Goal: Book appointment/travel/reservation

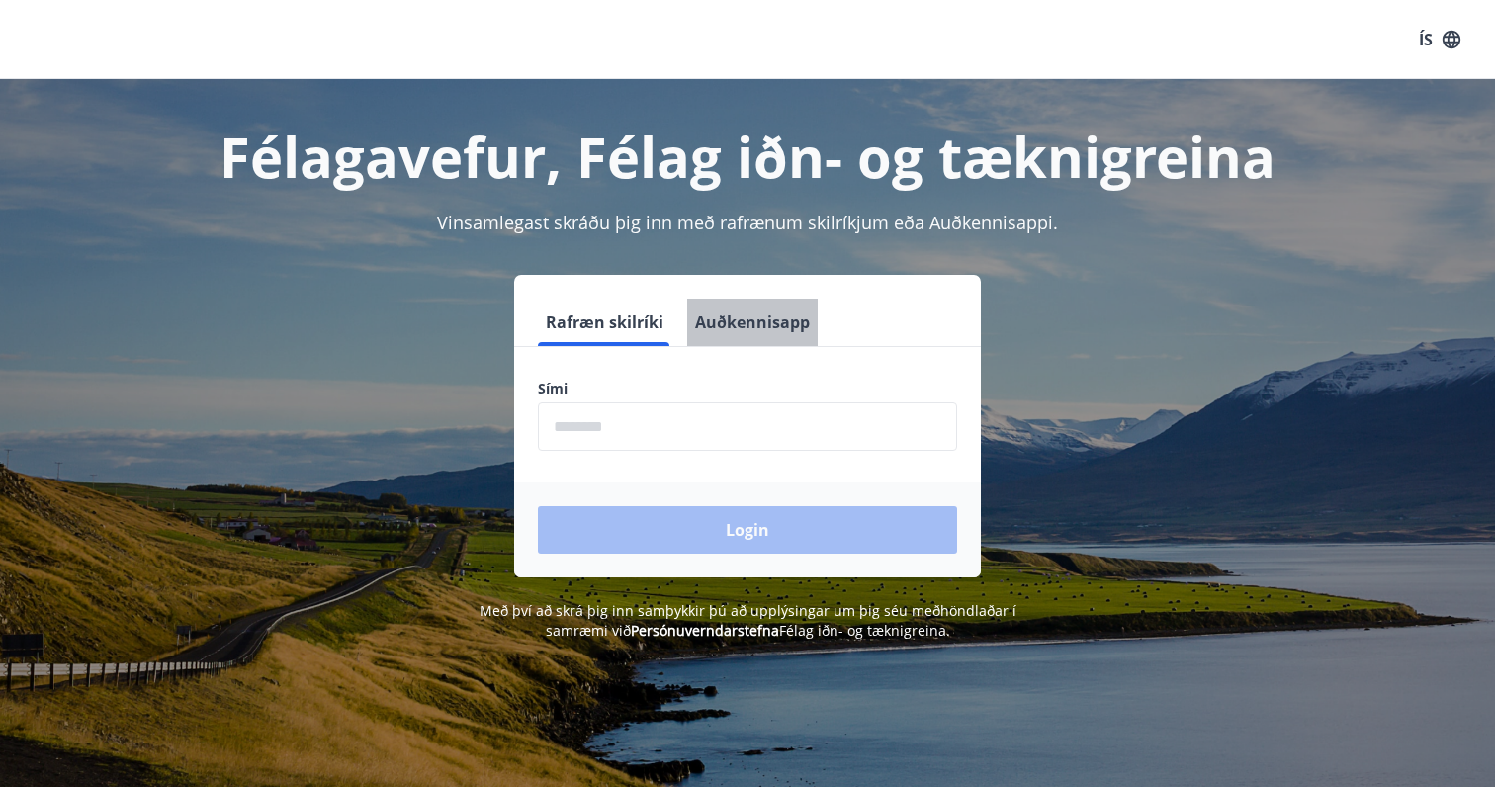
click at [767, 323] on button "Auðkennisapp" at bounding box center [752, 322] width 131 height 47
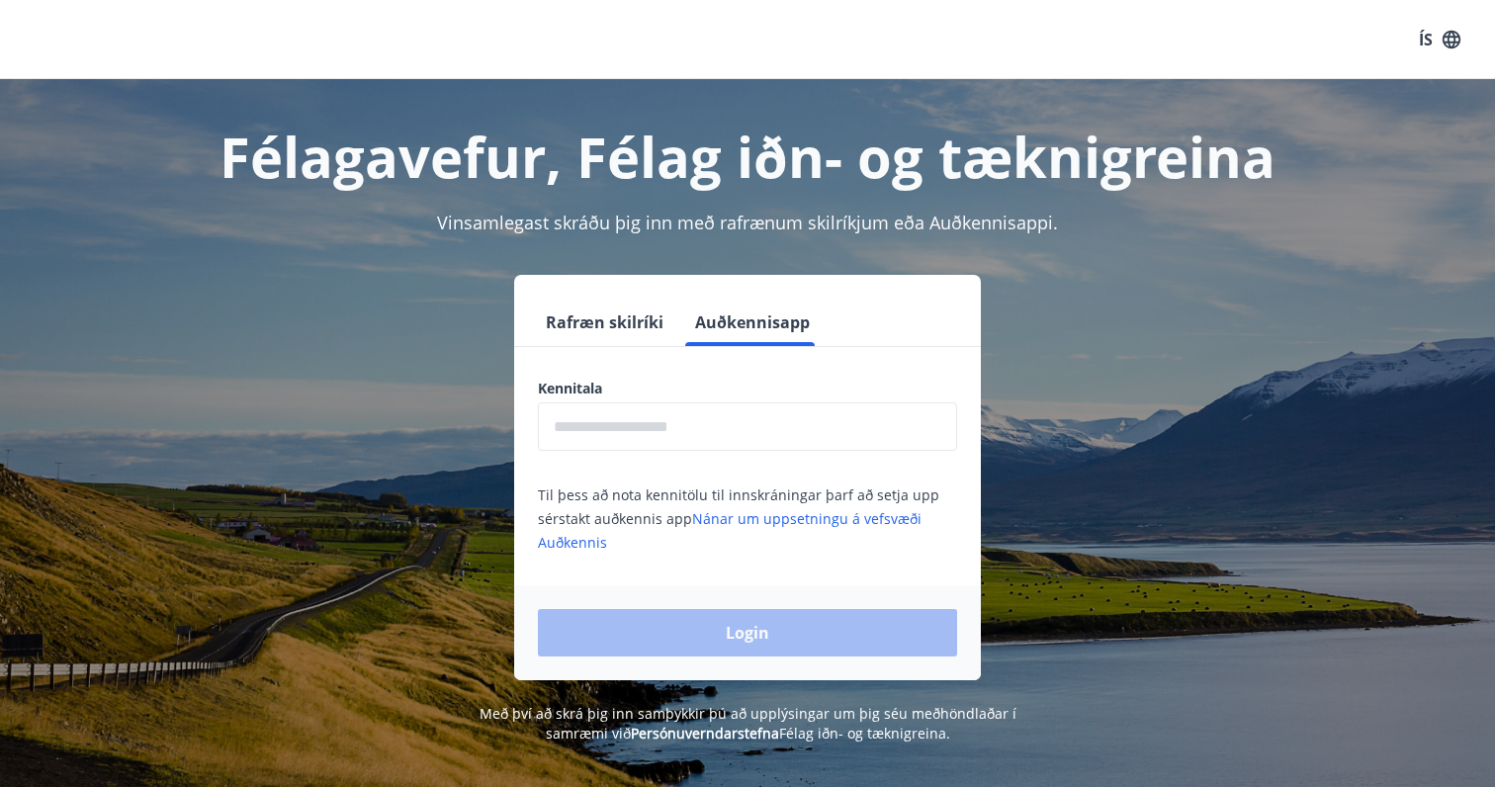
click at [620, 452] on div "Kennitala ​ Til þess að nota kennitölu til innskráningar þarf að setja upp sérs…" at bounding box center [747, 466] width 467 height 175
click at [630, 443] on input "text" at bounding box center [747, 426] width 419 height 48
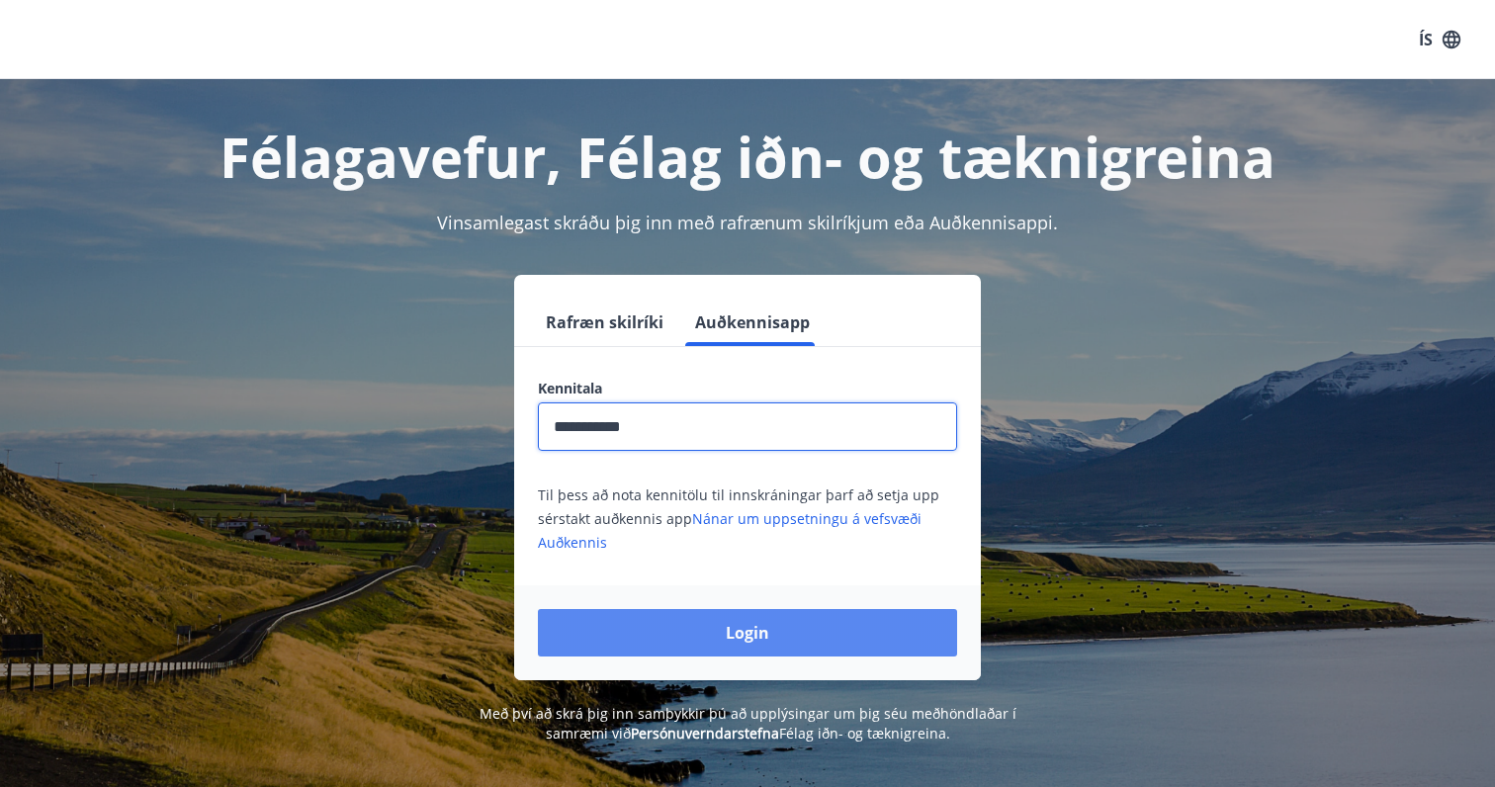
type input "**********"
click at [753, 636] on button "Login" at bounding box center [747, 632] width 419 height 47
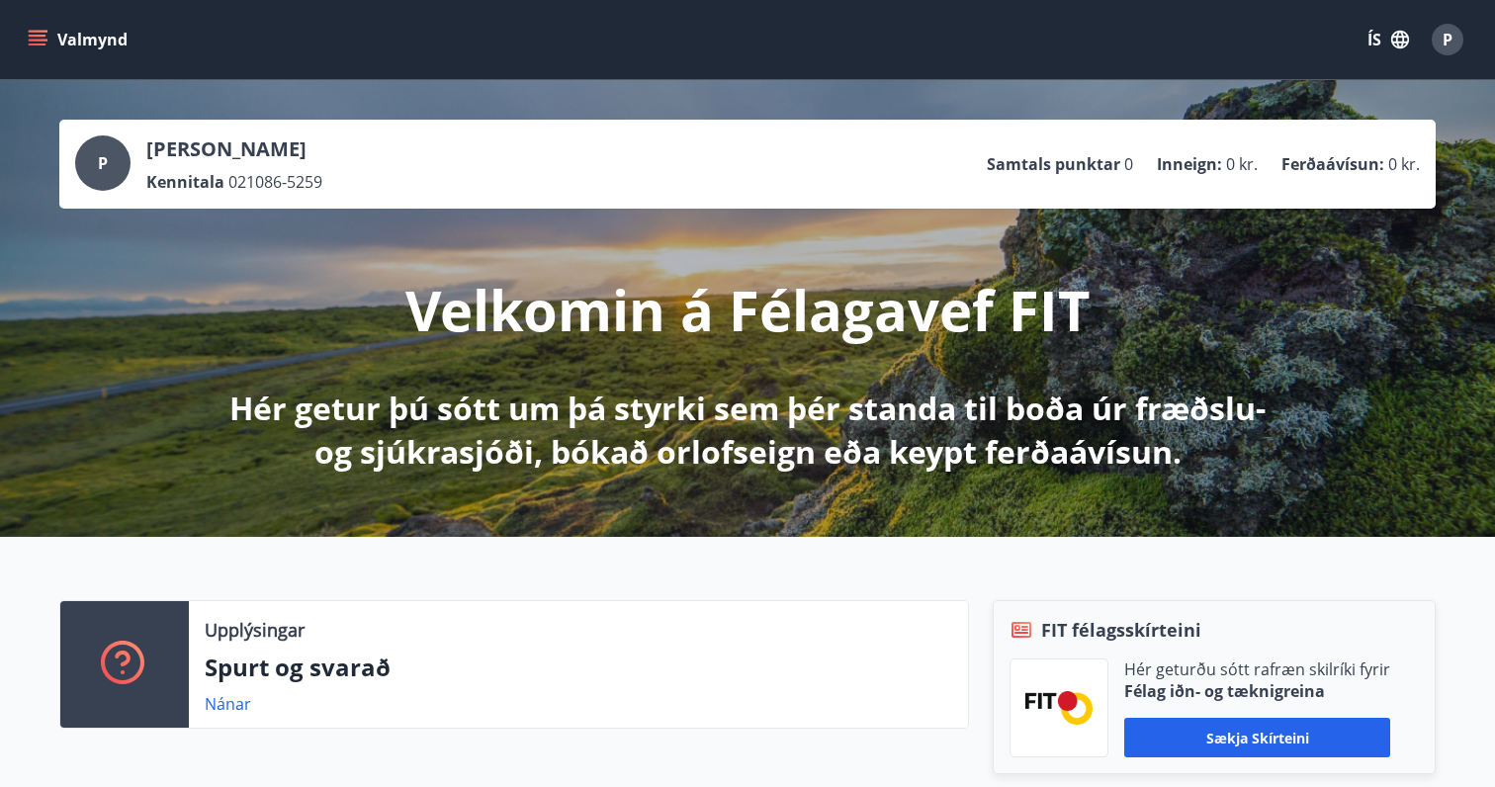
click at [1399, 33] on icon "button" at bounding box center [1400, 40] width 18 height 18
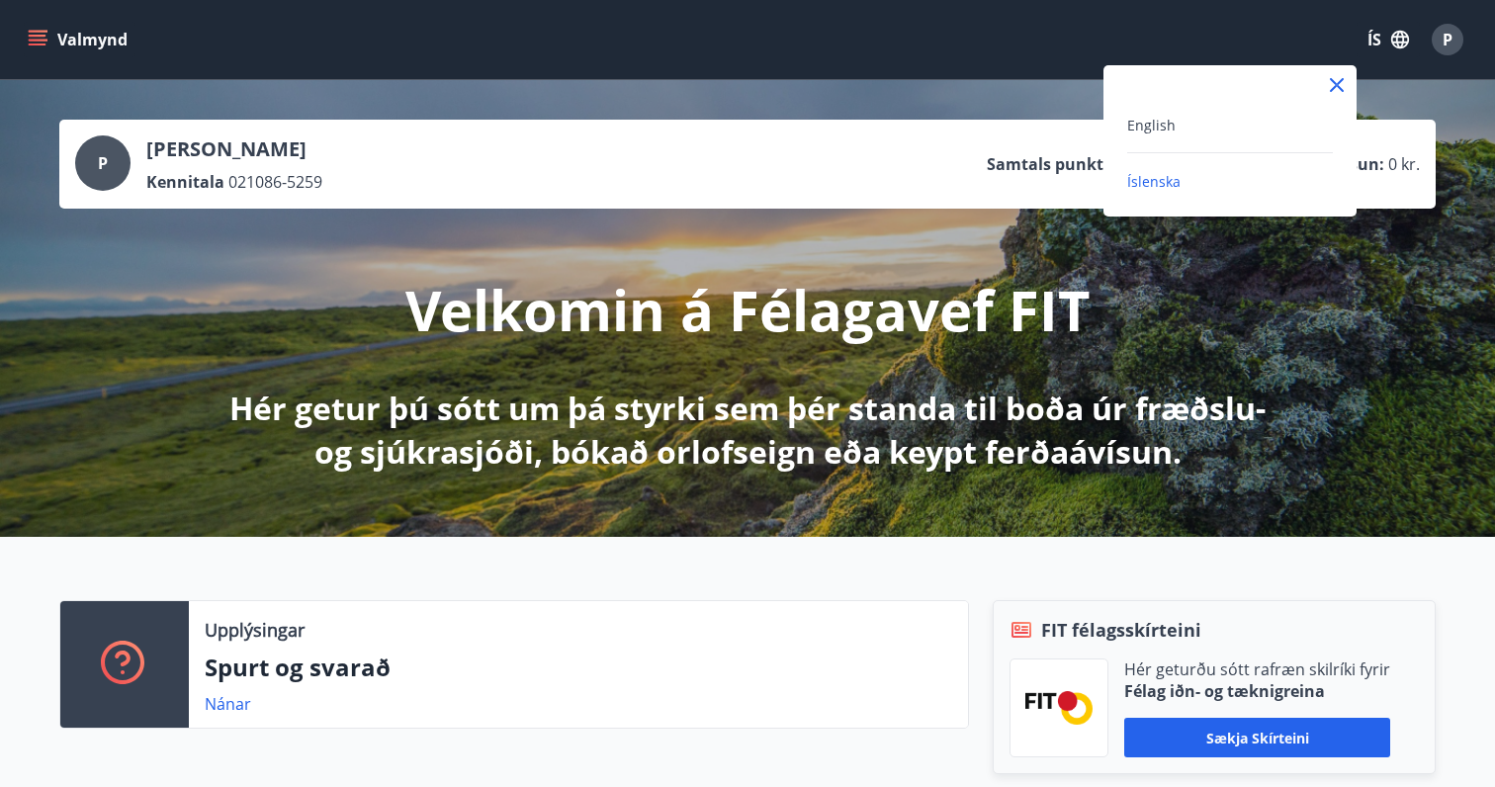
click at [1210, 140] on div "English" at bounding box center [1230, 133] width 206 height 41
click at [1135, 118] on span "English" at bounding box center [1151, 125] width 48 height 19
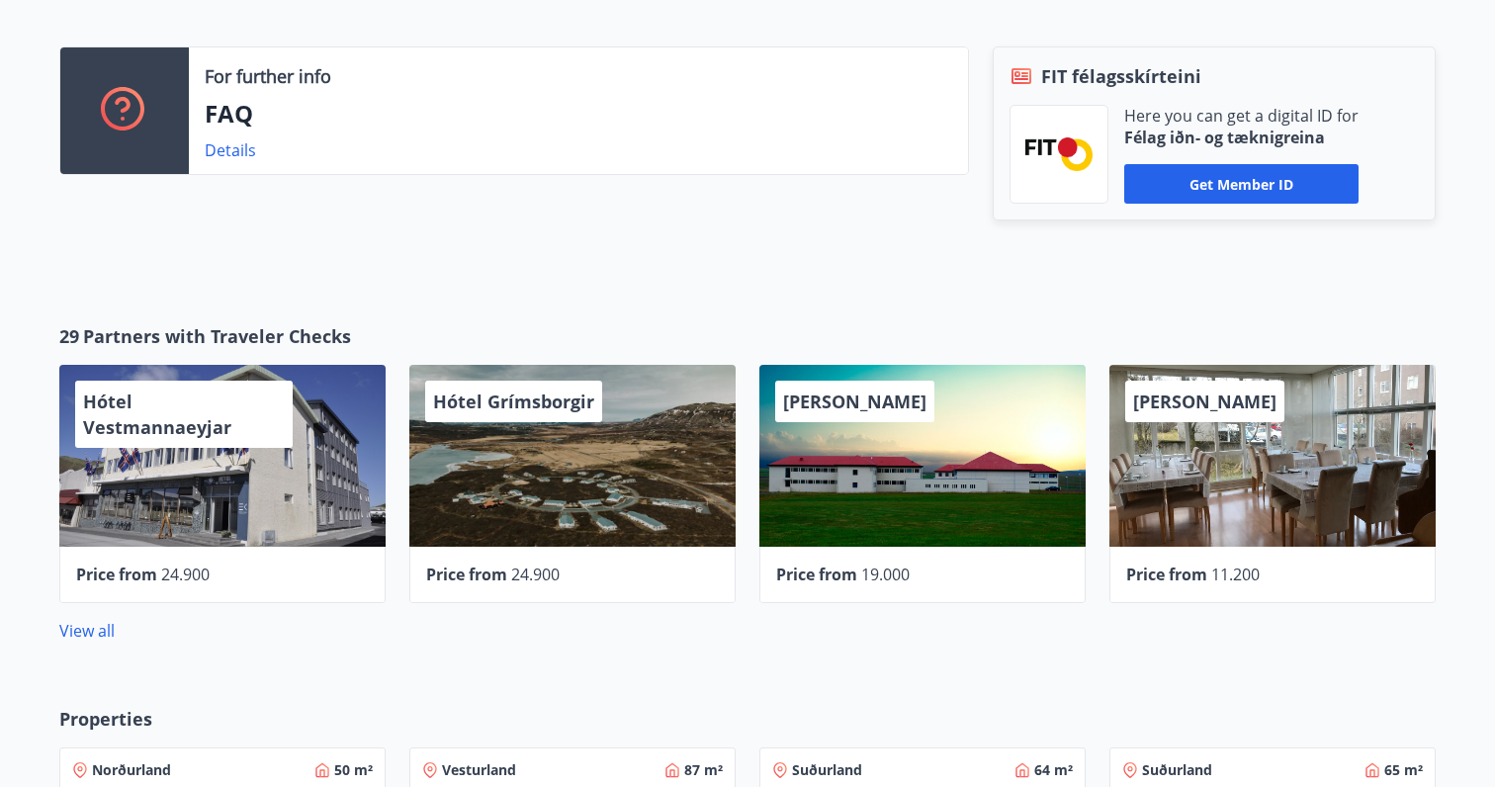
scroll to position [600, 0]
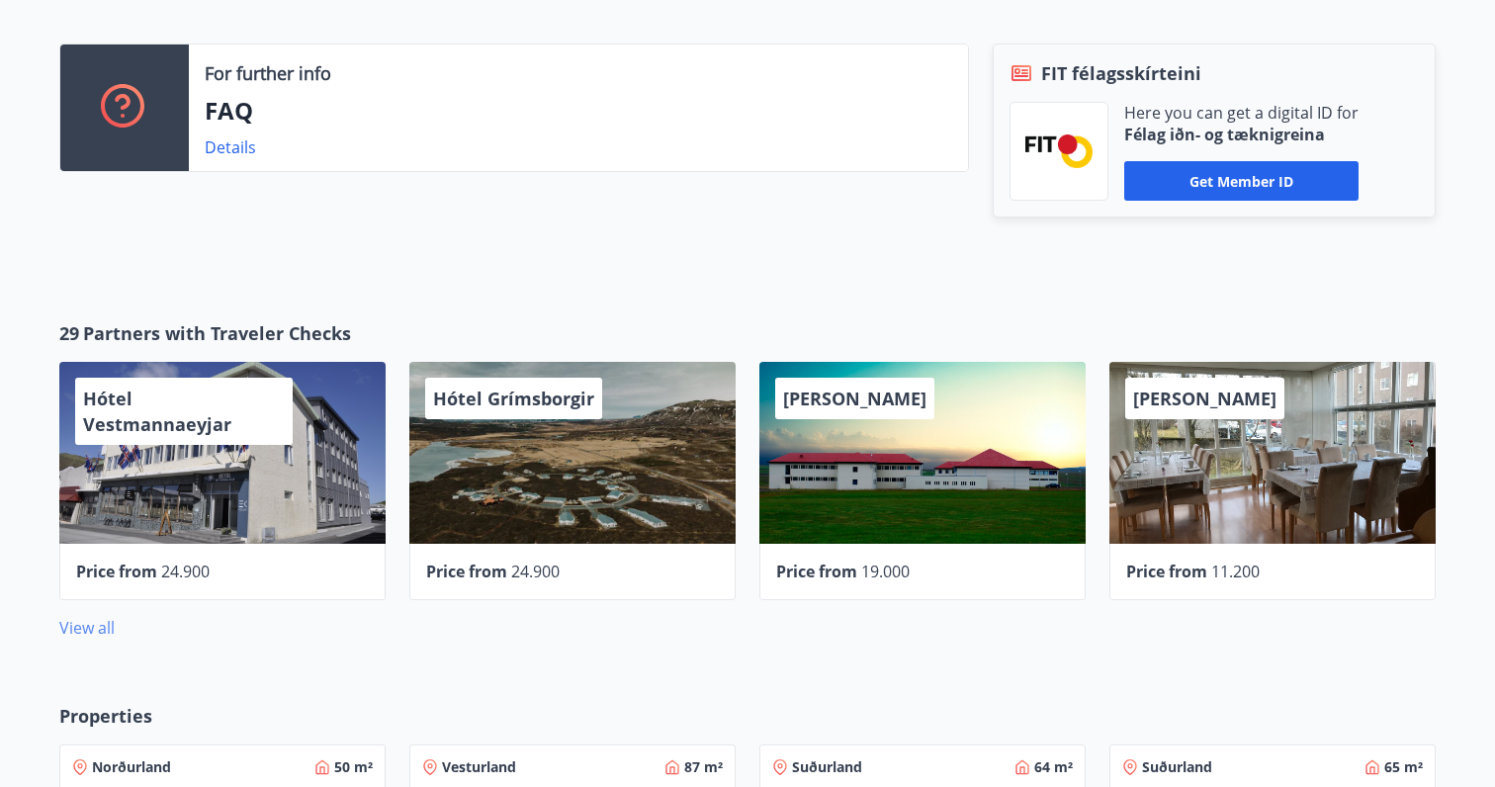
click at [90, 630] on link "View all" at bounding box center [86, 628] width 55 height 22
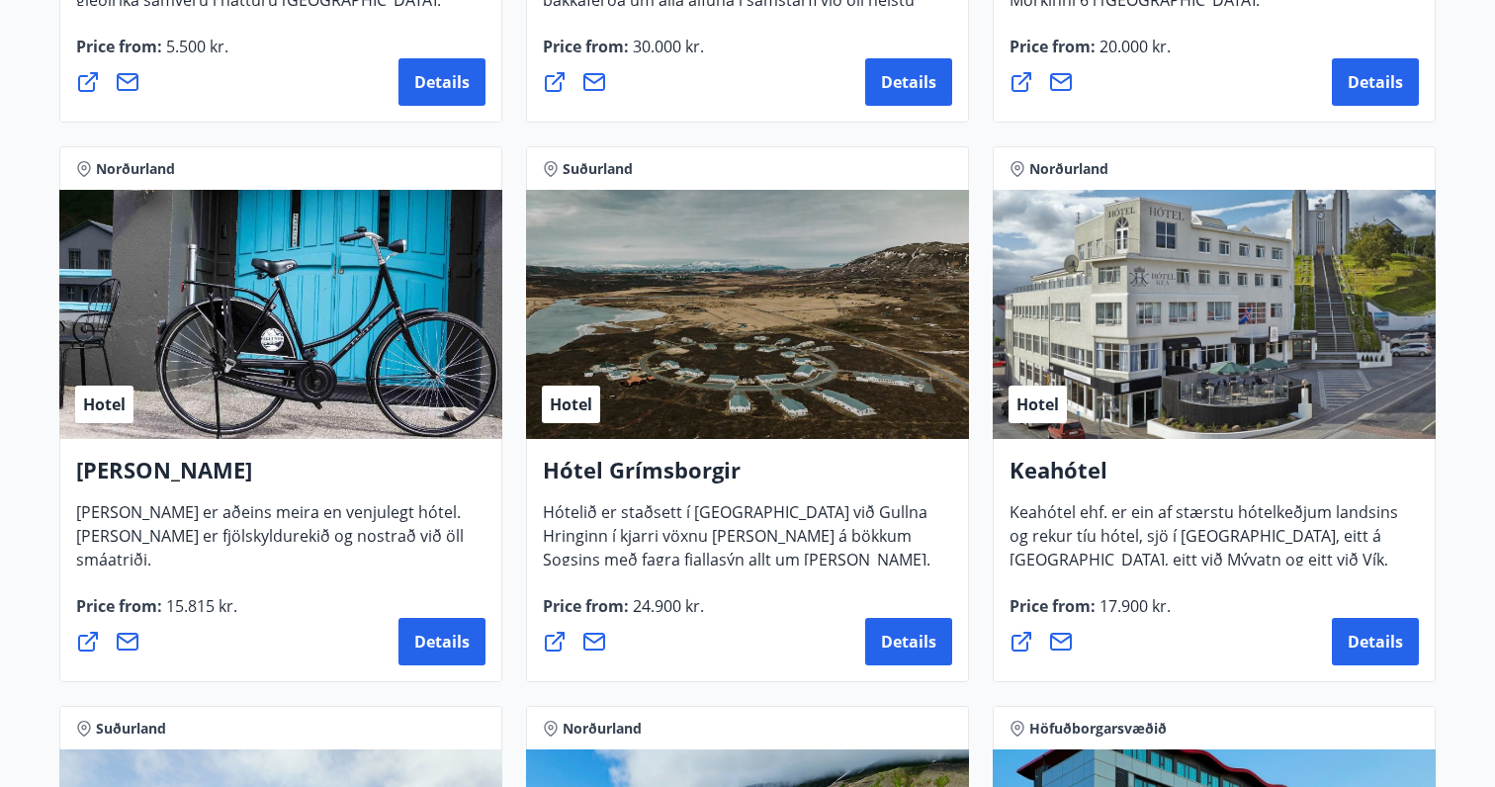
scroll to position [805, 0]
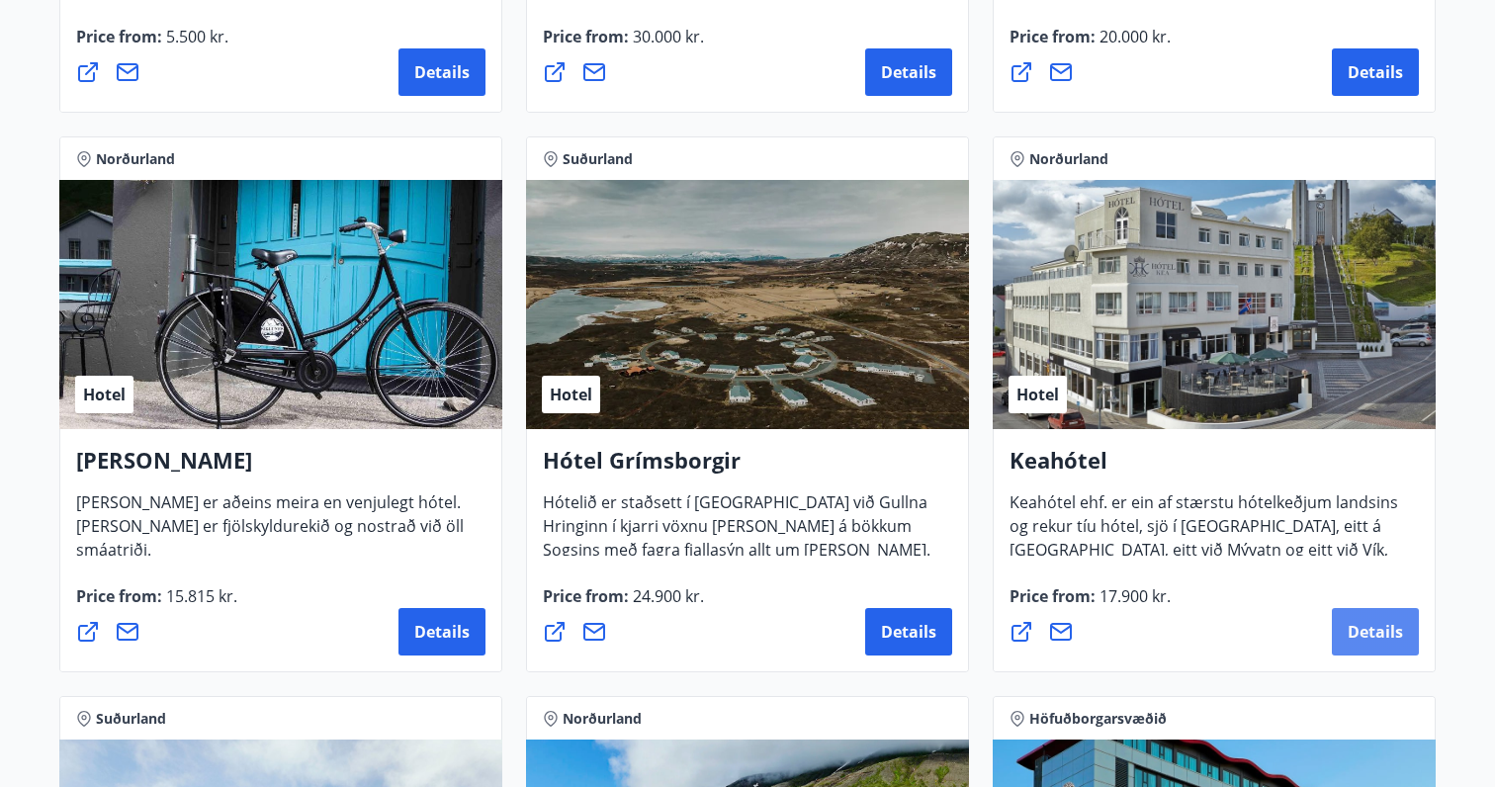
click at [1359, 640] on span "Details" at bounding box center [1375, 632] width 55 height 22
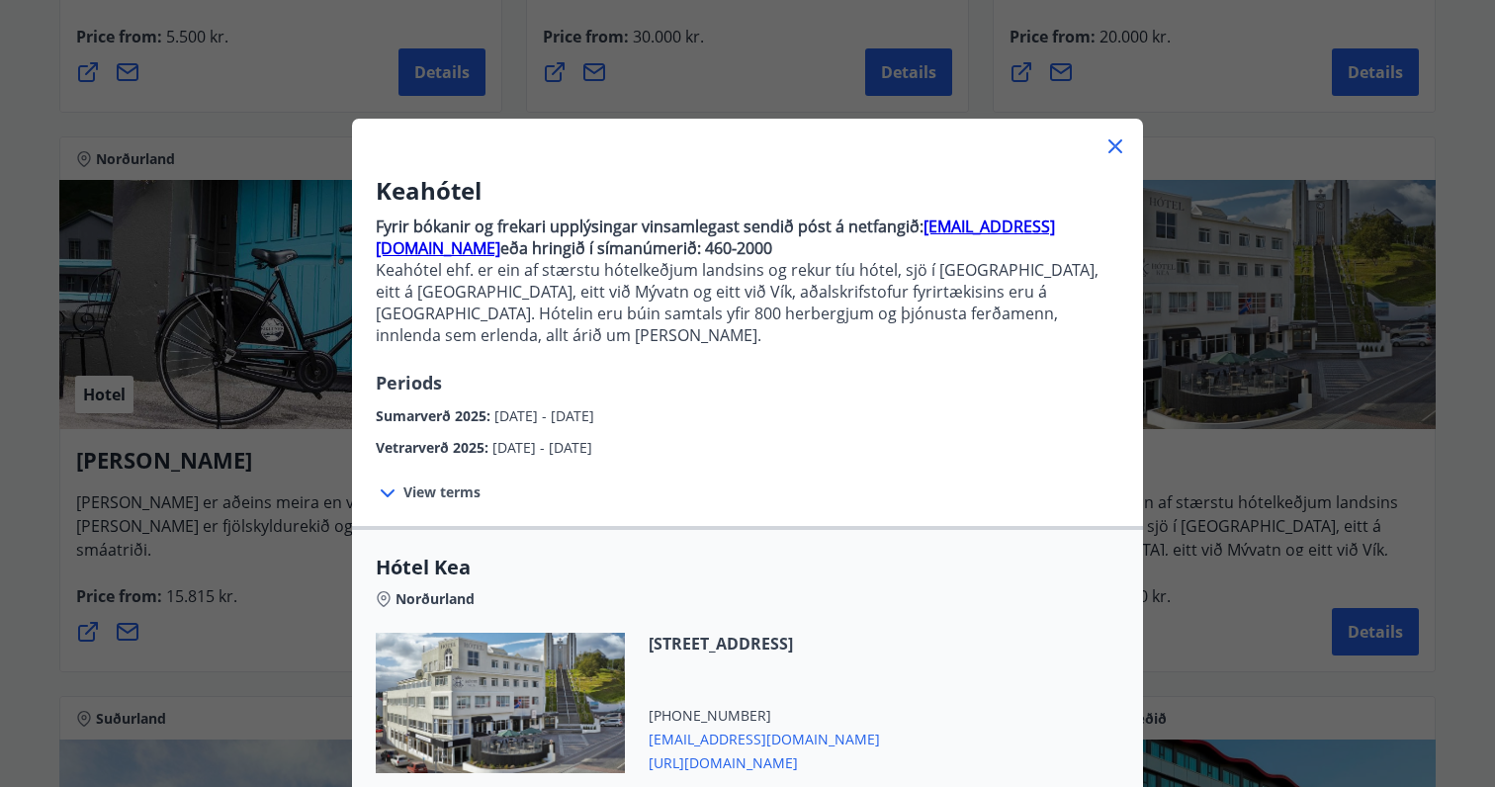
click at [450, 482] on span "View terms" at bounding box center [441, 492] width 77 height 20
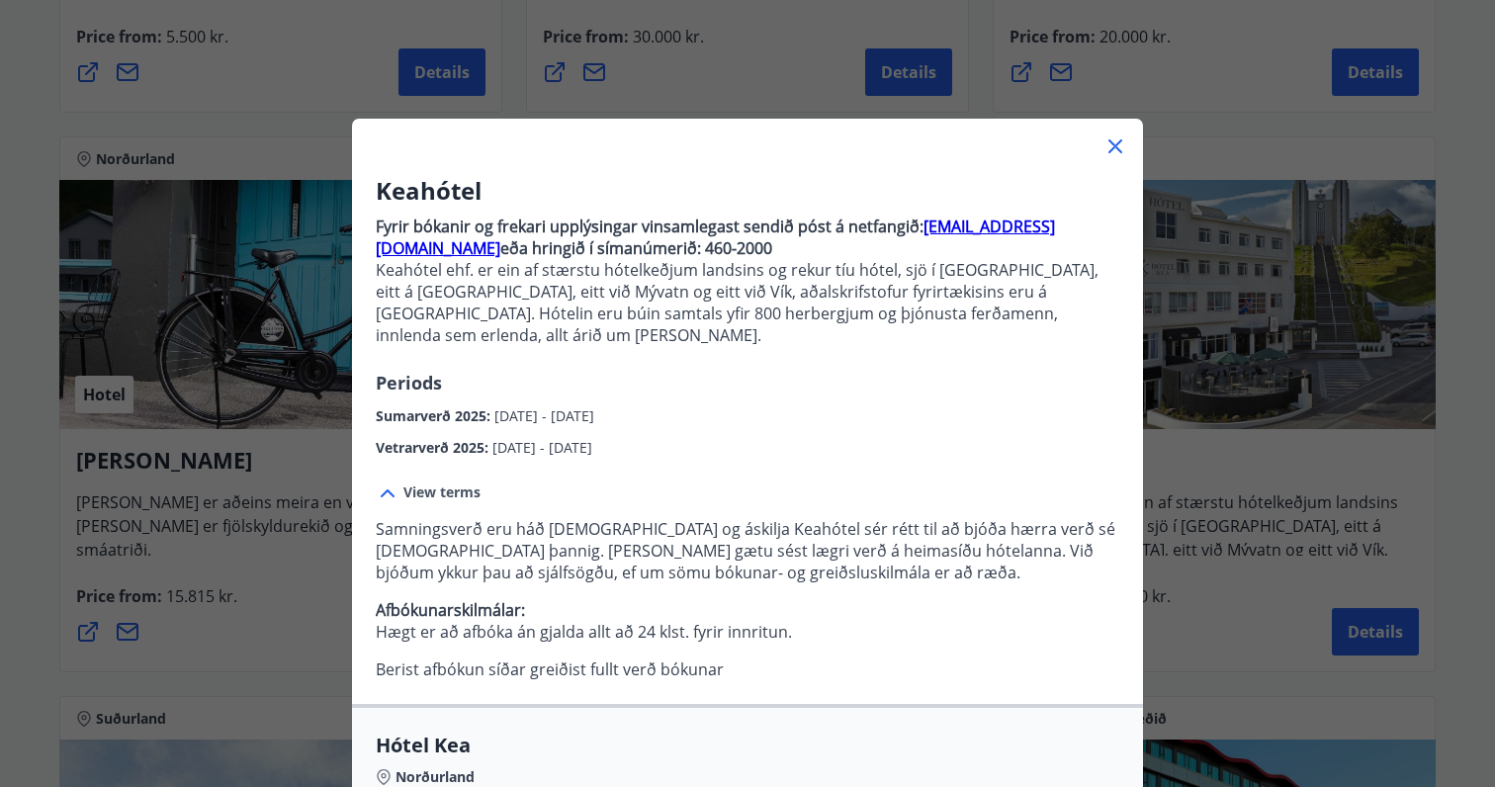
click at [1110, 140] on icon at bounding box center [1115, 146] width 14 height 14
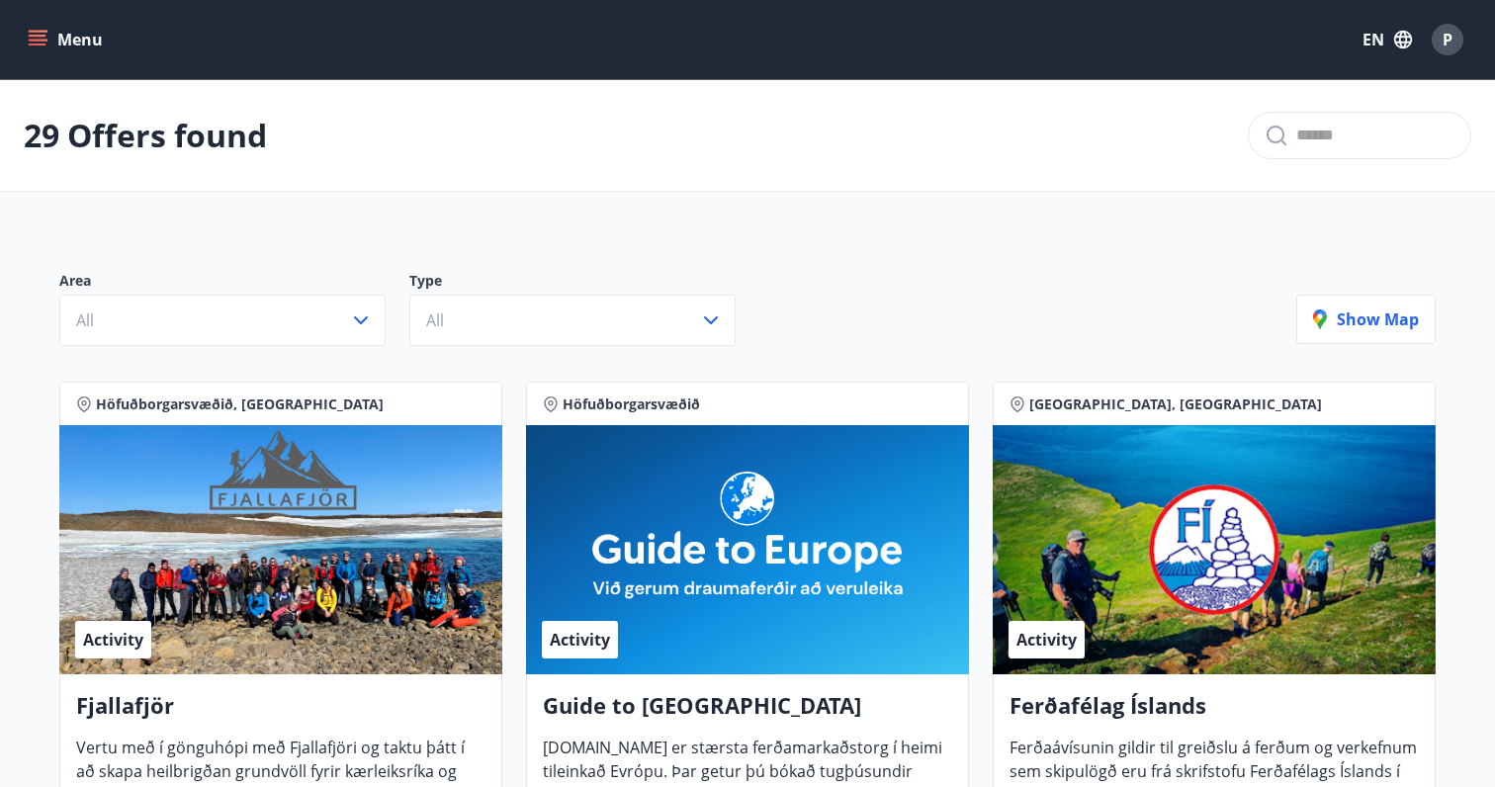
scroll to position [0, 0]
click at [1390, 41] on button "EN" at bounding box center [1387, 40] width 65 height 36
click at [1198, 170] on div "Íslenska" at bounding box center [1228, 181] width 206 height 24
click at [1394, 38] on icon "button" at bounding box center [1400, 40] width 18 height 18
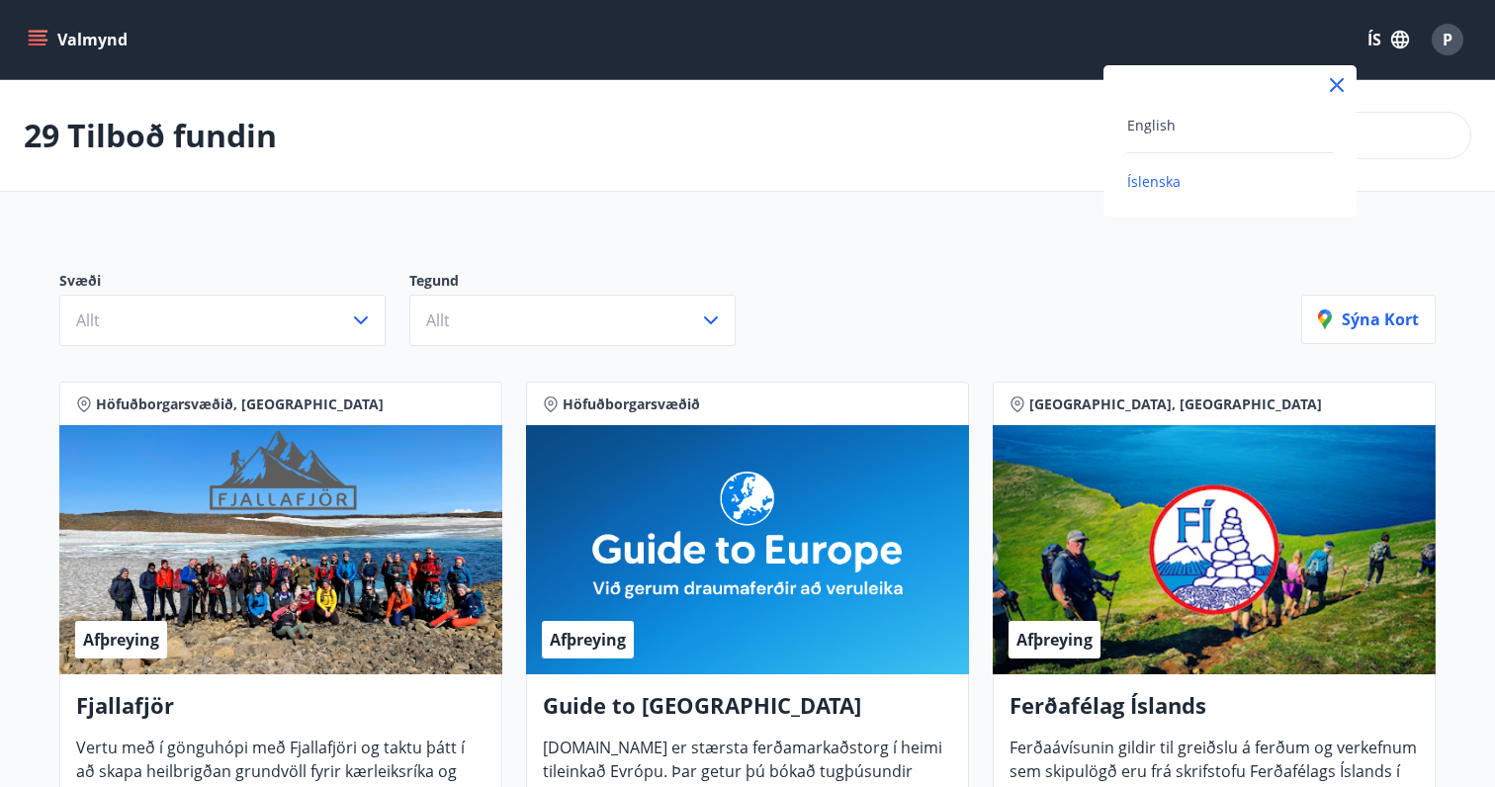
click at [1263, 113] on div "English" at bounding box center [1230, 125] width 206 height 24
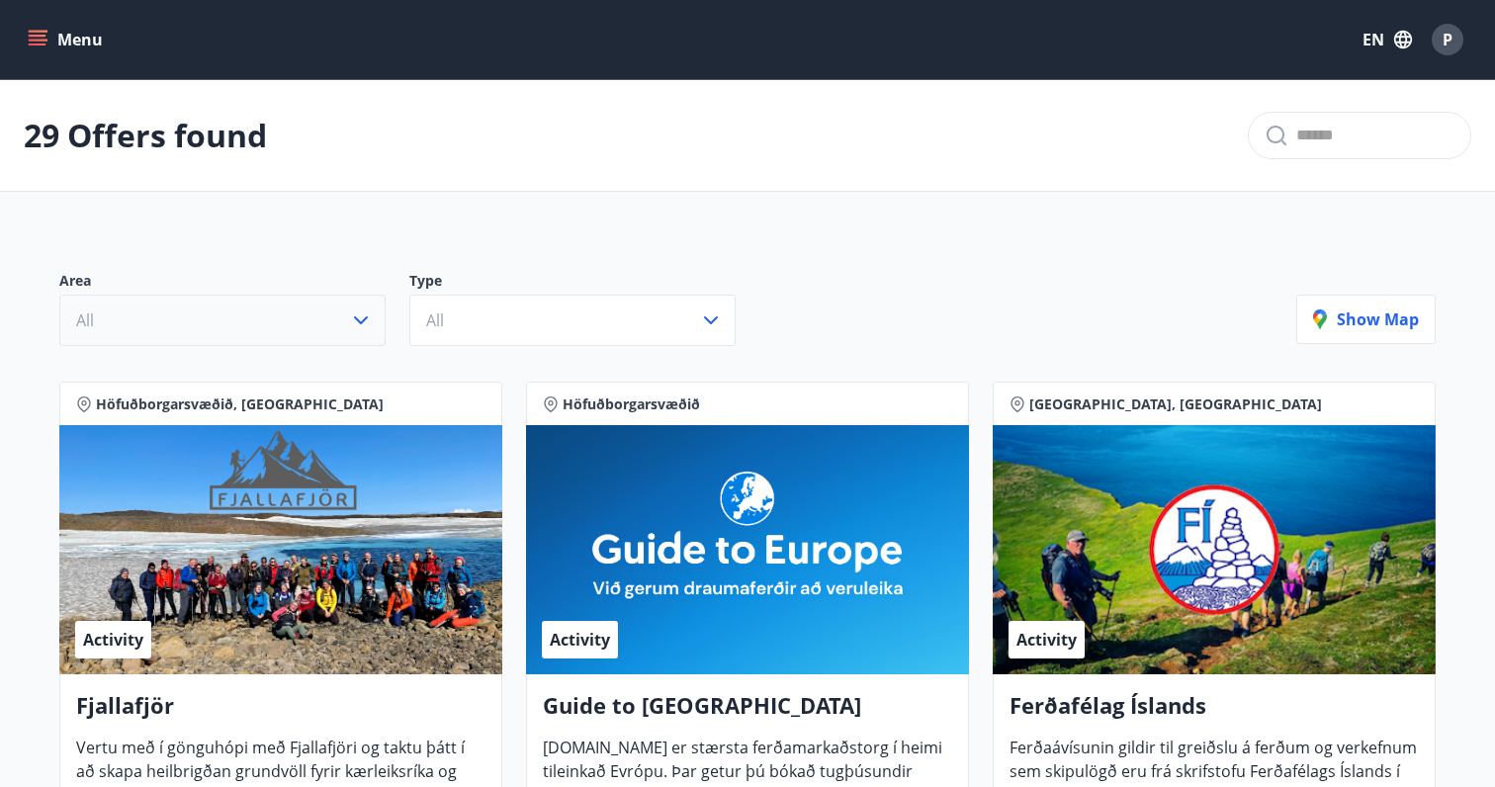
click at [259, 321] on button "All" at bounding box center [222, 320] width 326 height 51
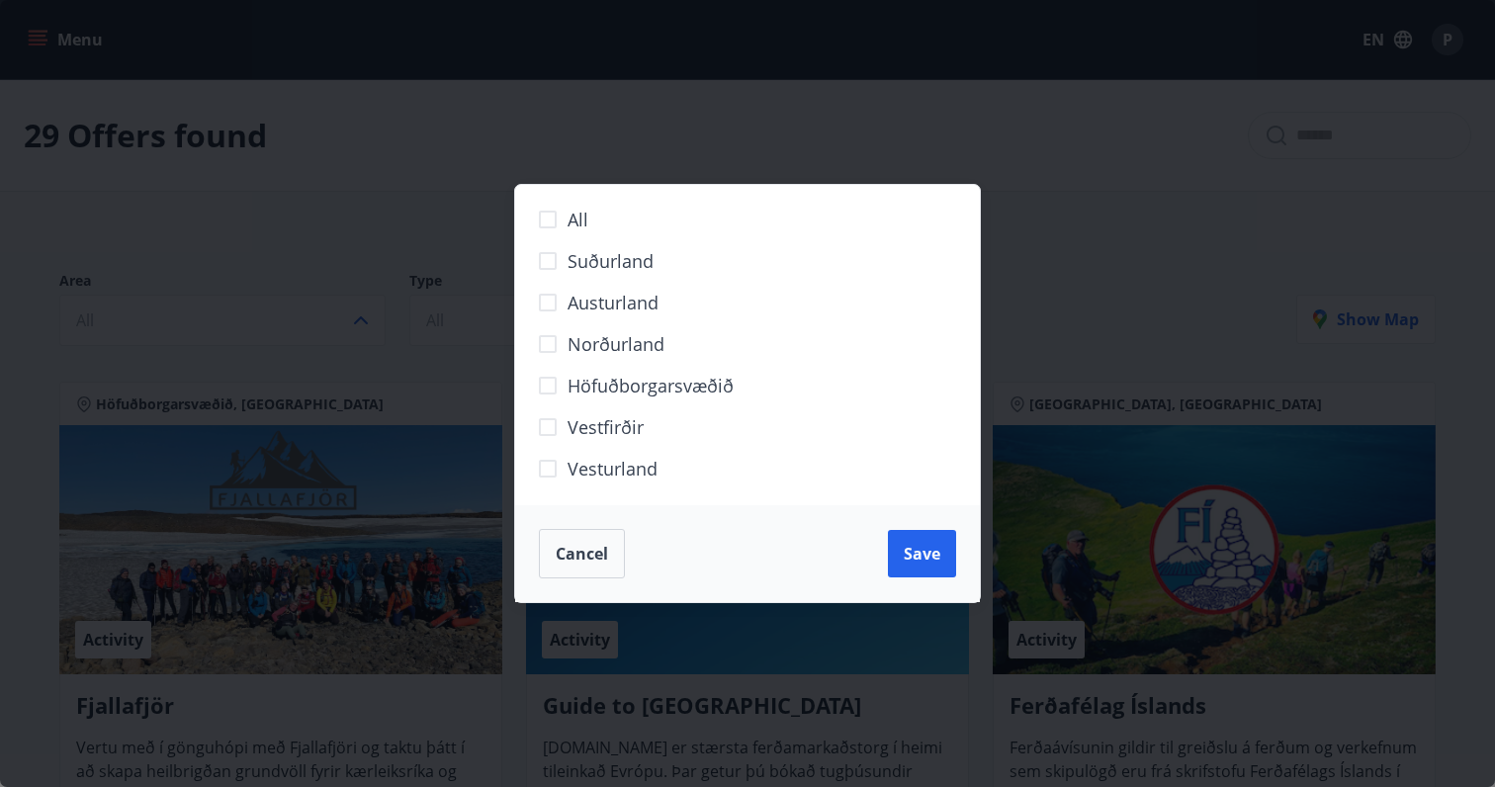
click at [1048, 318] on div "All Suðurland [GEOGRAPHIC_DATA] Norðurland Höfuðborgarsvæðið [GEOGRAPHIC_DATA] …" at bounding box center [747, 393] width 1495 height 787
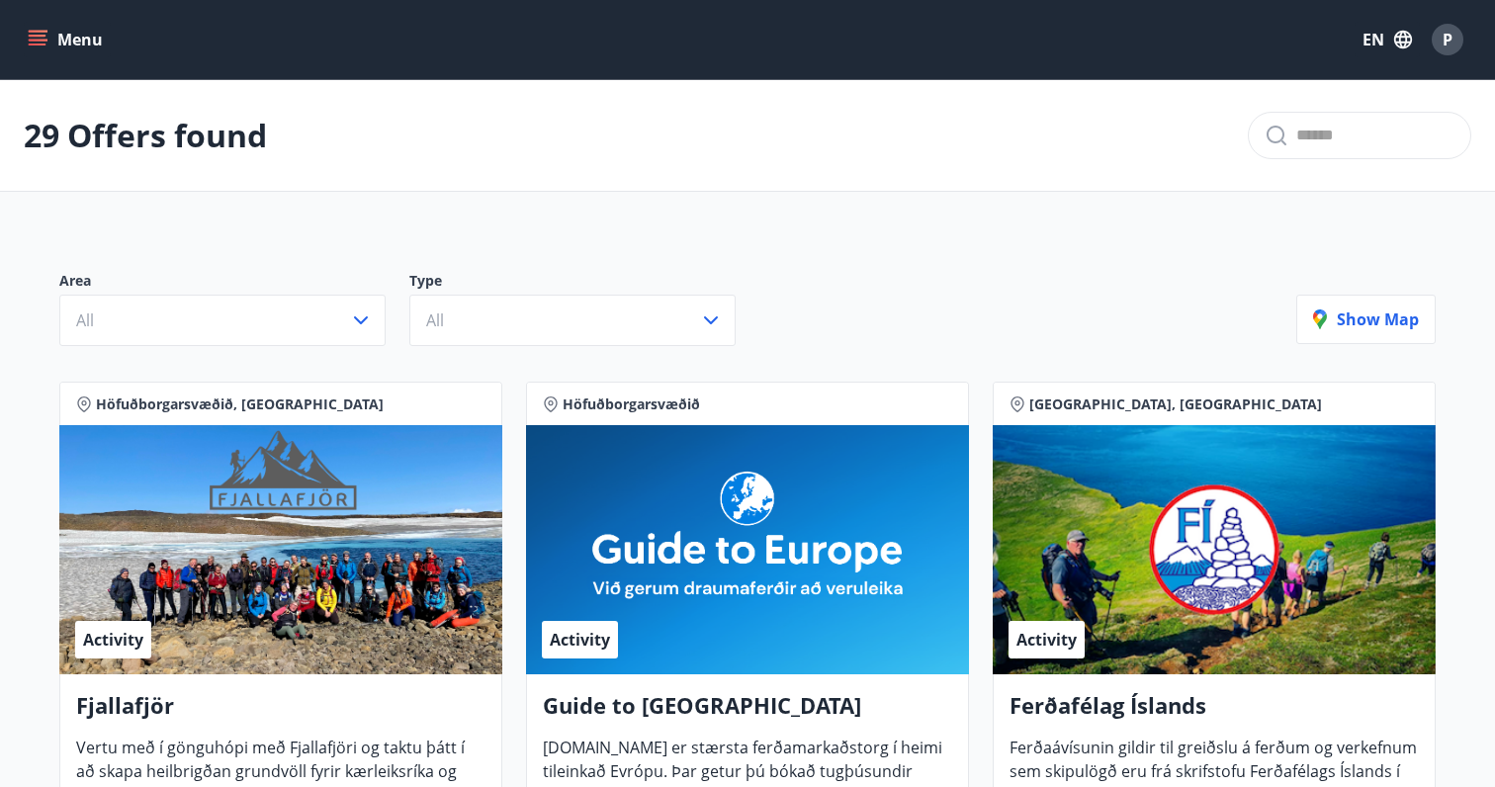
click at [82, 43] on button "Menu" at bounding box center [67, 40] width 87 height 36
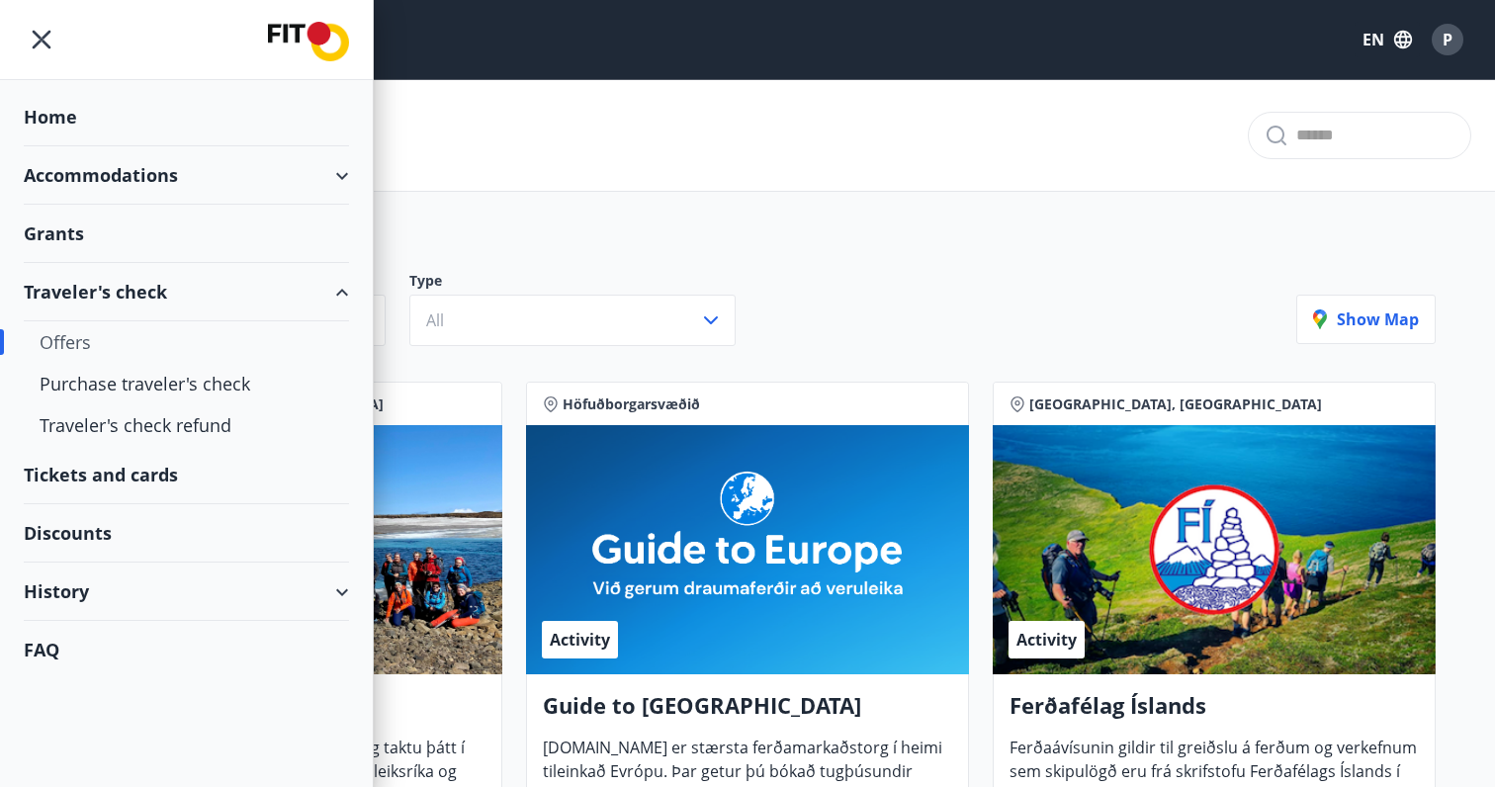
click at [217, 185] on div "Accommodations" at bounding box center [186, 175] width 325 height 58
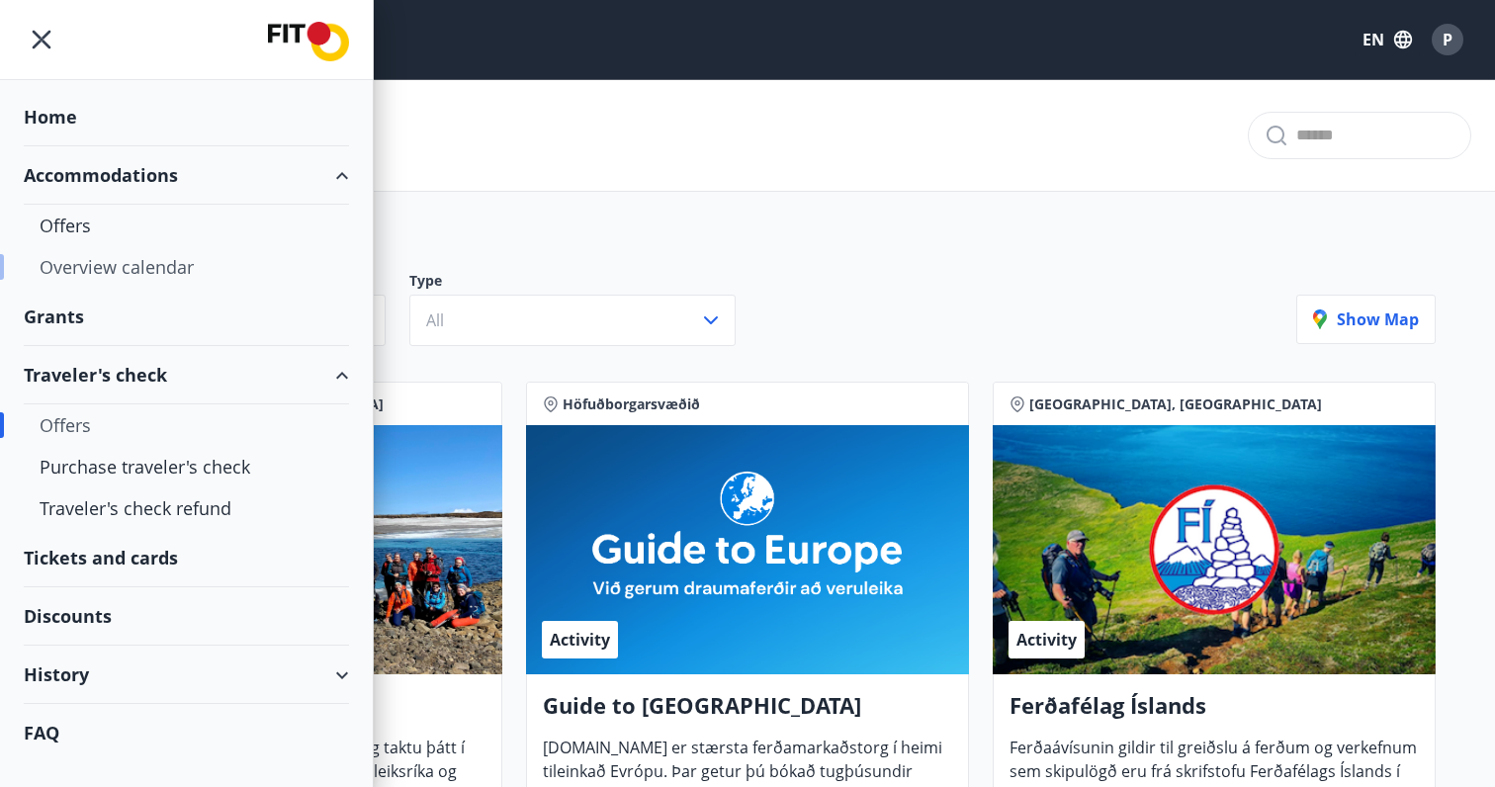
click at [90, 272] on div "Overview calendar" at bounding box center [187, 267] width 294 height 42
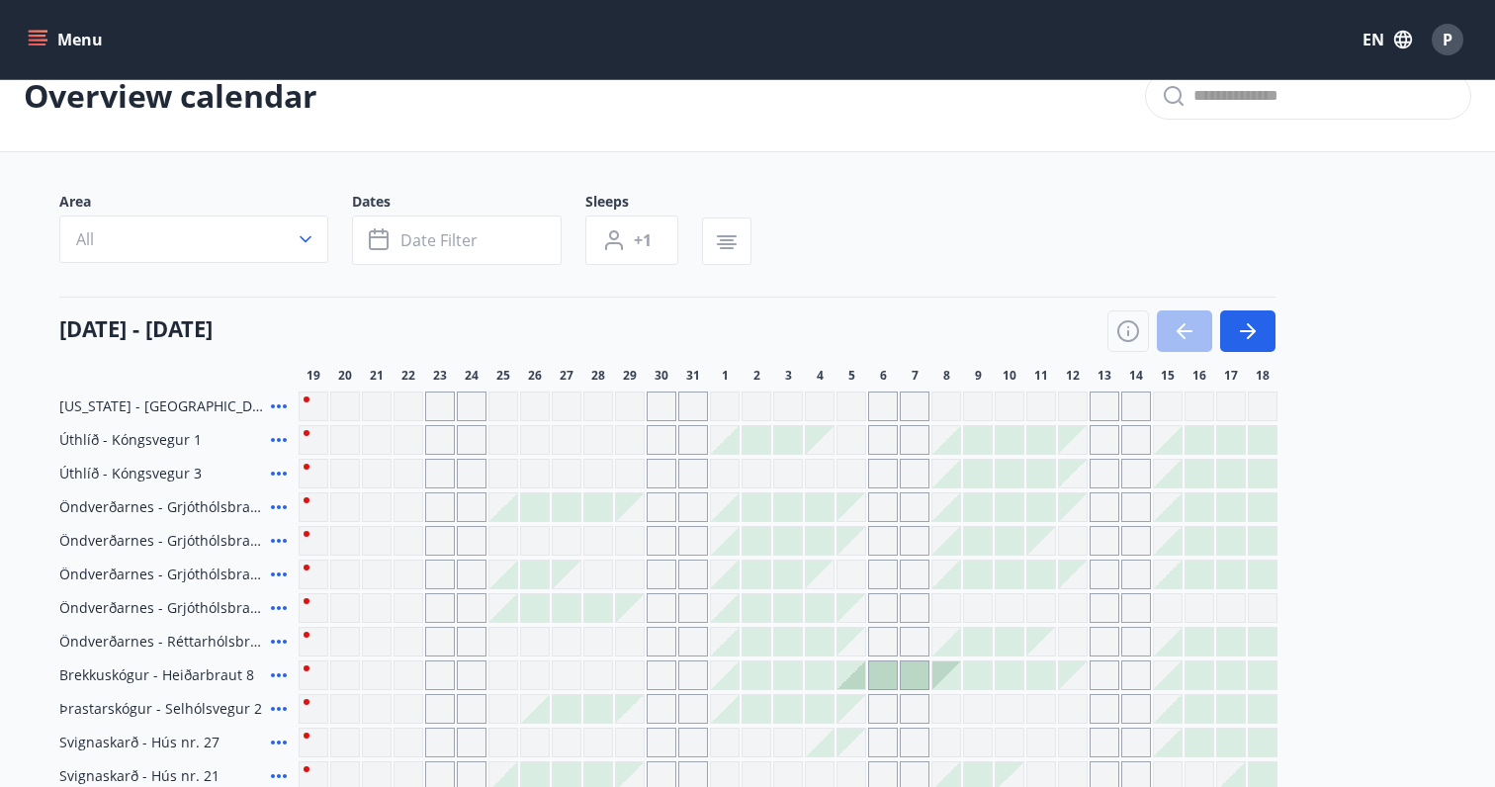
scroll to position [32, 0]
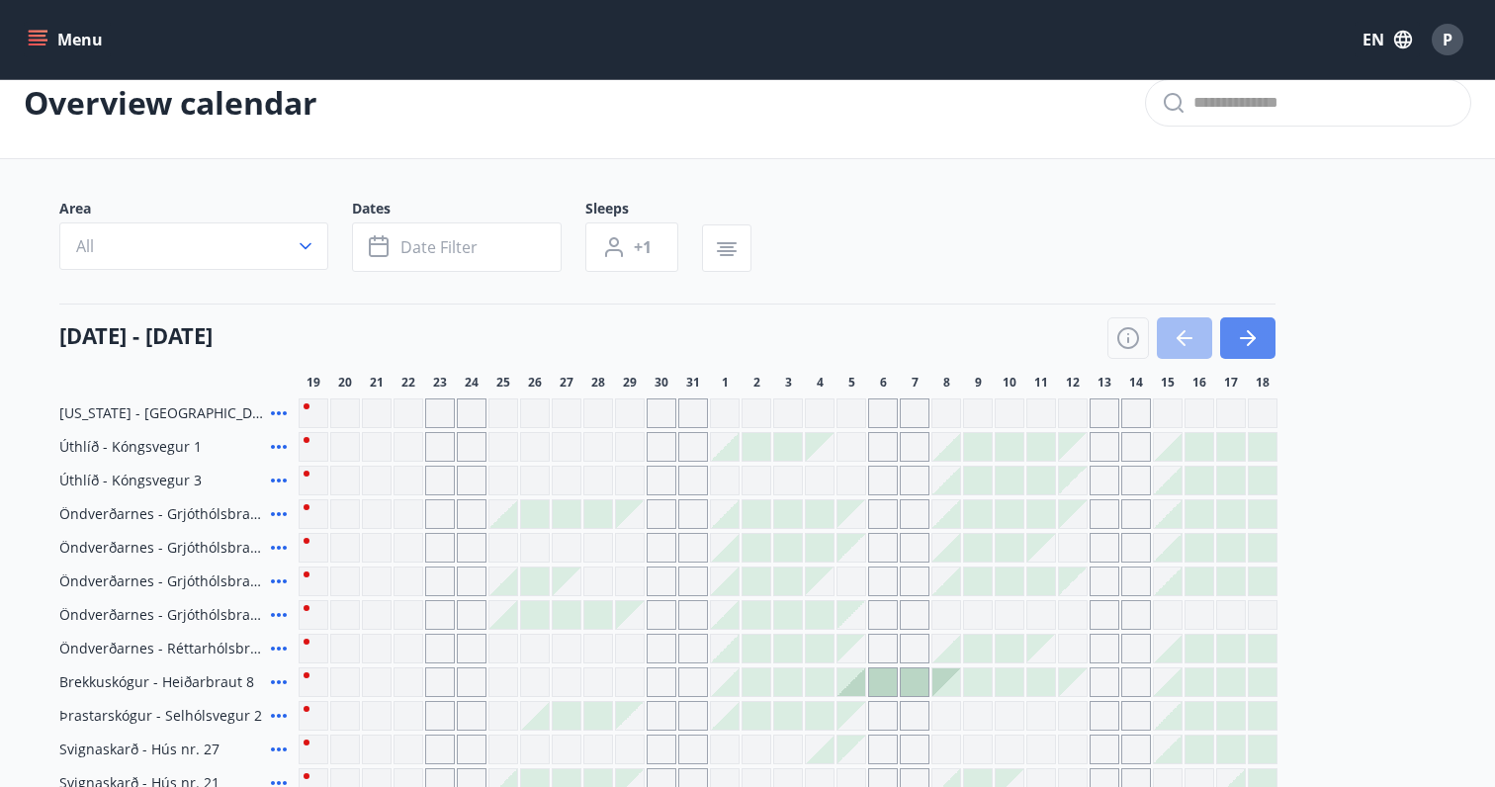
click at [1248, 333] on icon "button" at bounding box center [1248, 338] width 24 height 24
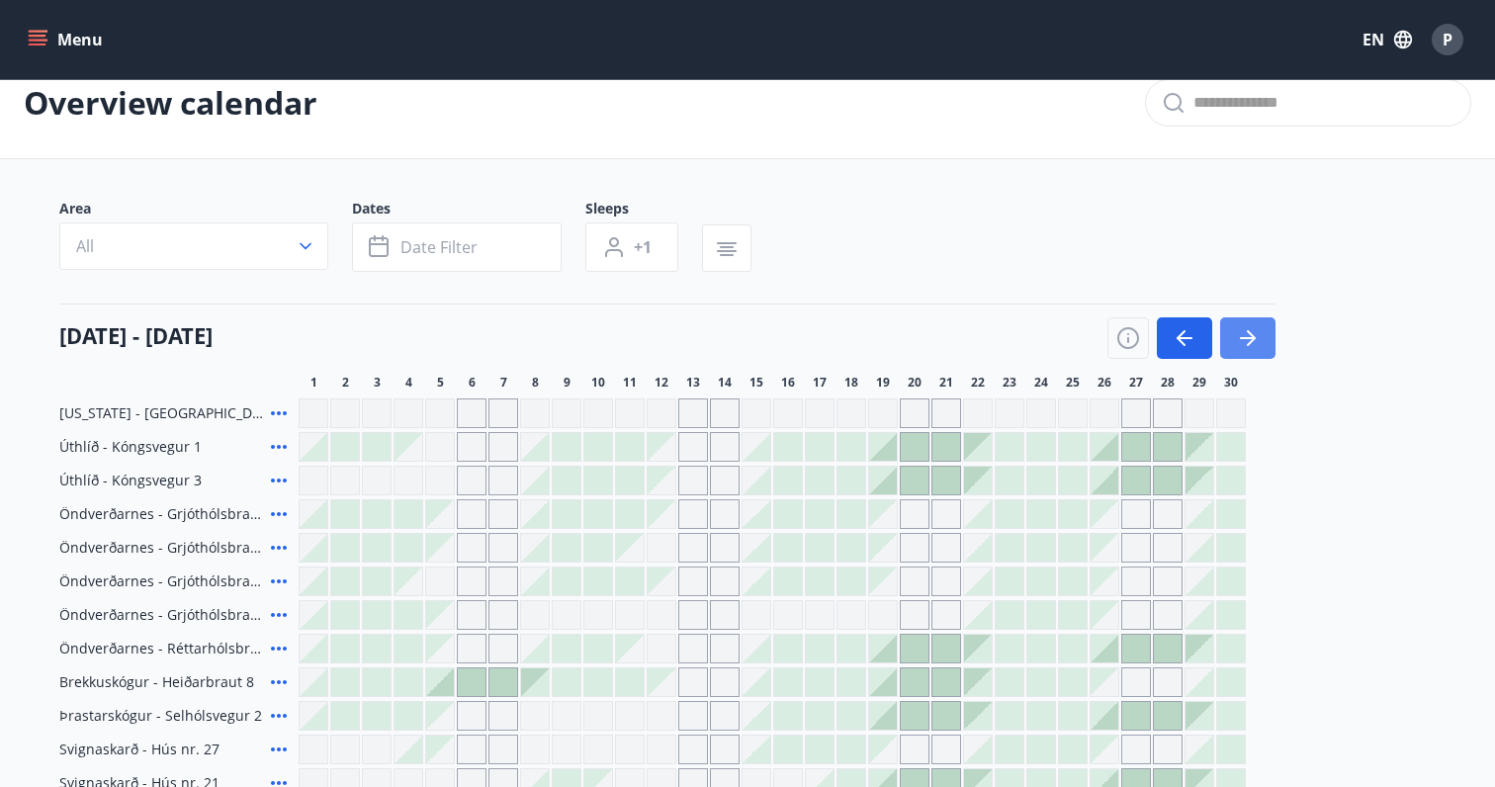
click at [1248, 333] on icon "button" at bounding box center [1248, 338] width 24 height 24
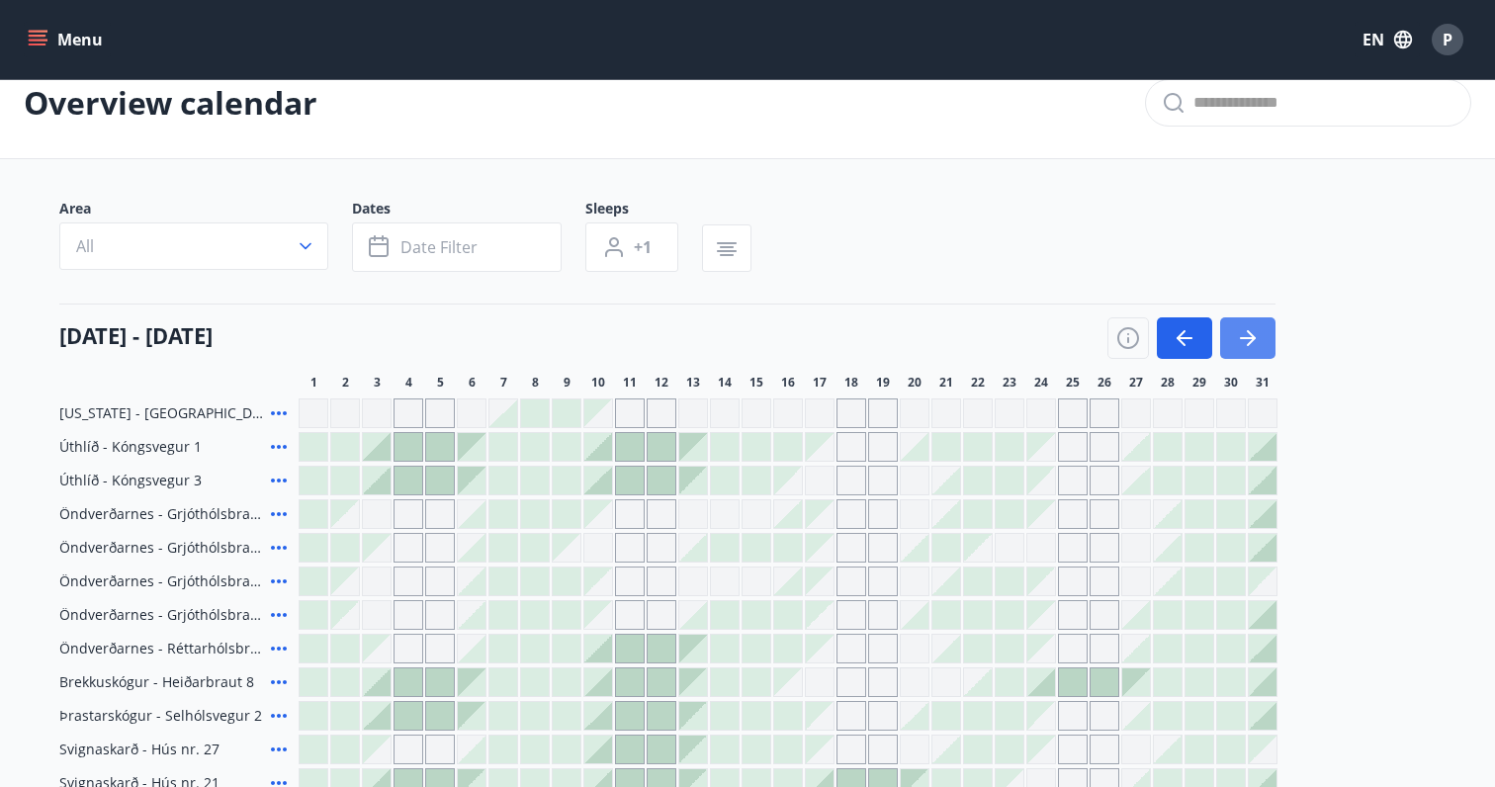
click at [1248, 333] on icon "button" at bounding box center [1248, 338] width 24 height 24
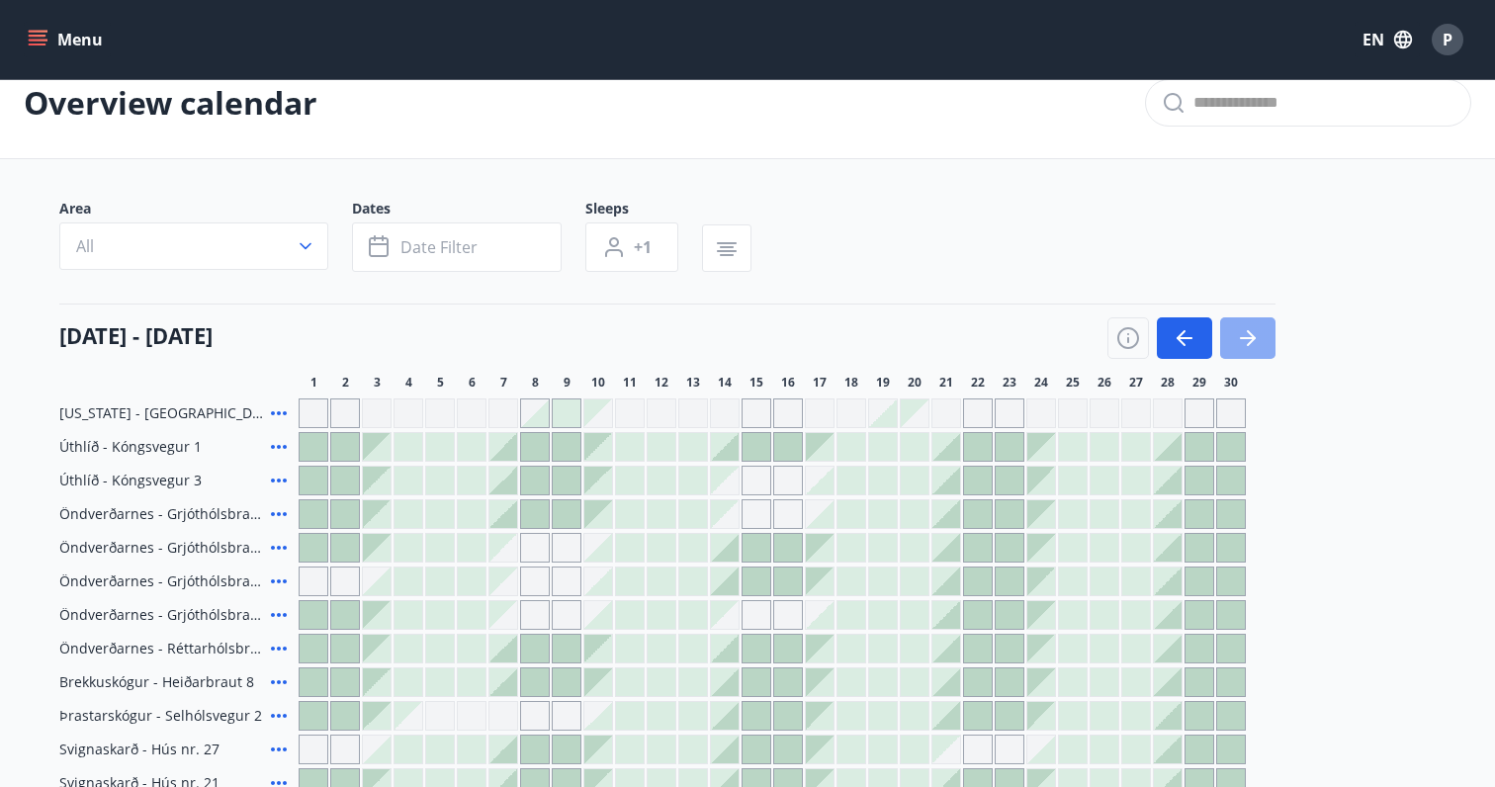
click at [1248, 333] on icon "button" at bounding box center [1248, 338] width 24 height 24
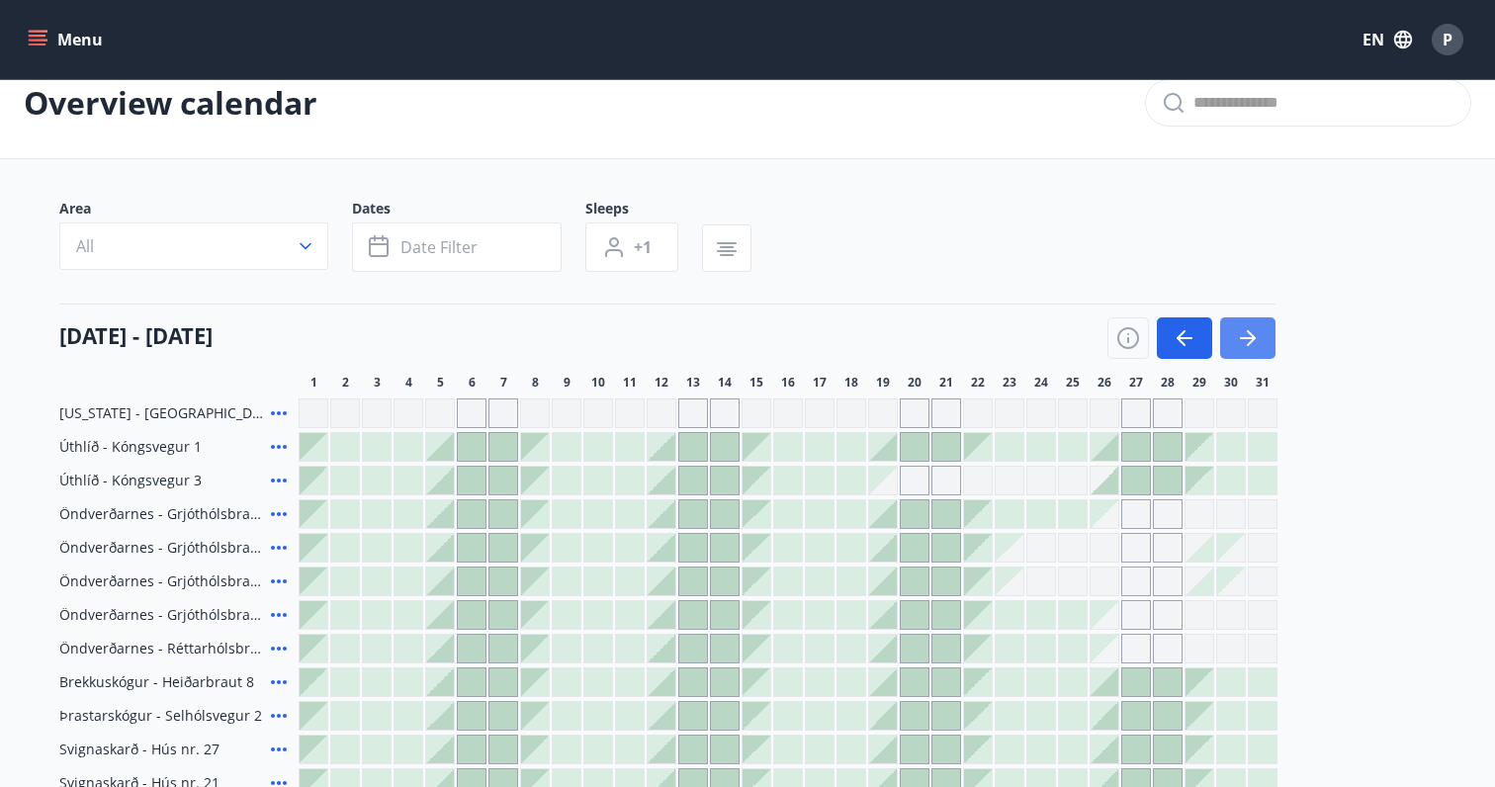
click at [1248, 333] on icon "button" at bounding box center [1248, 338] width 24 height 24
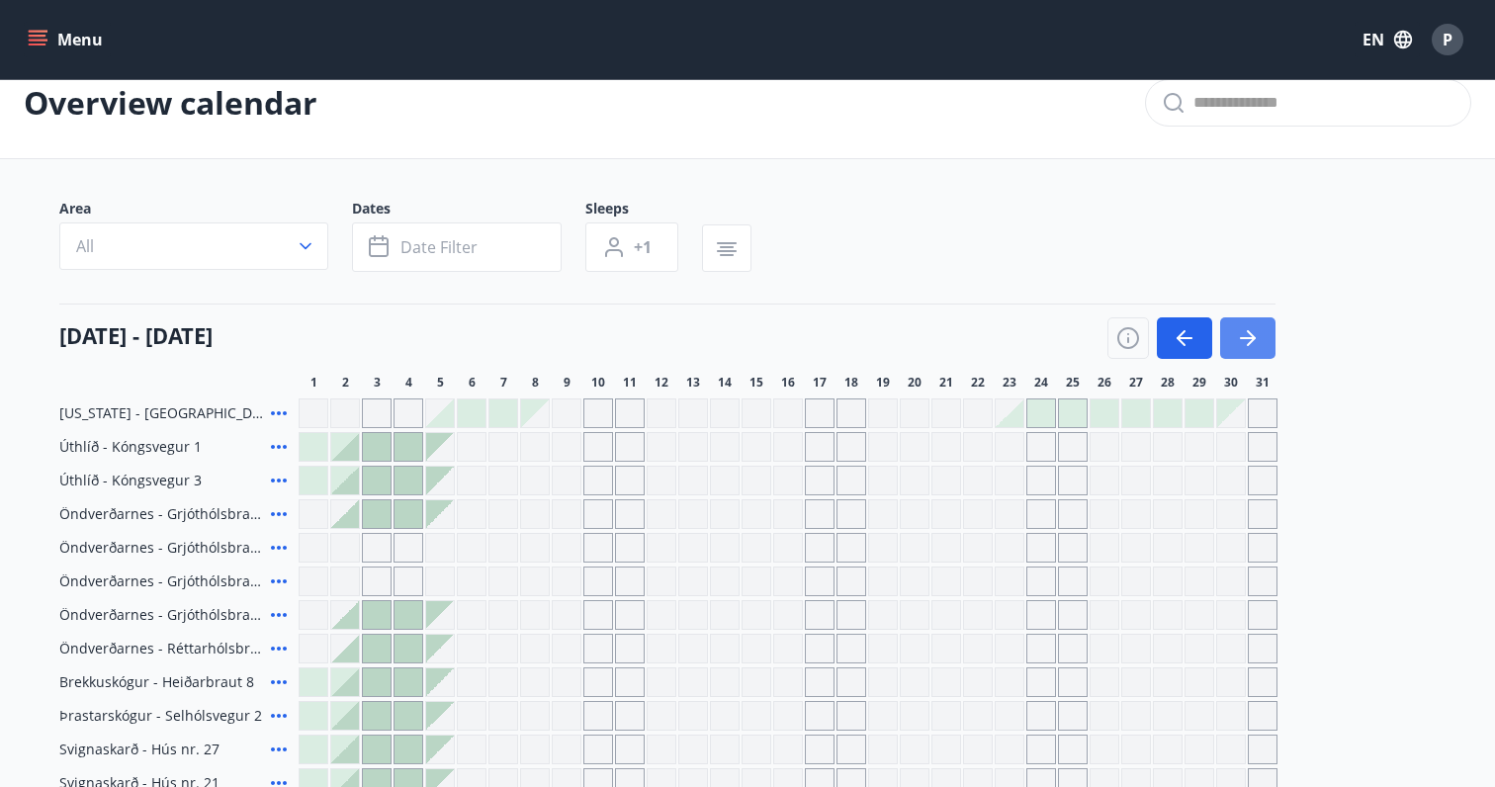
click at [1248, 333] on icon "button" at bounding box center [1248, 338] width 24 height 24
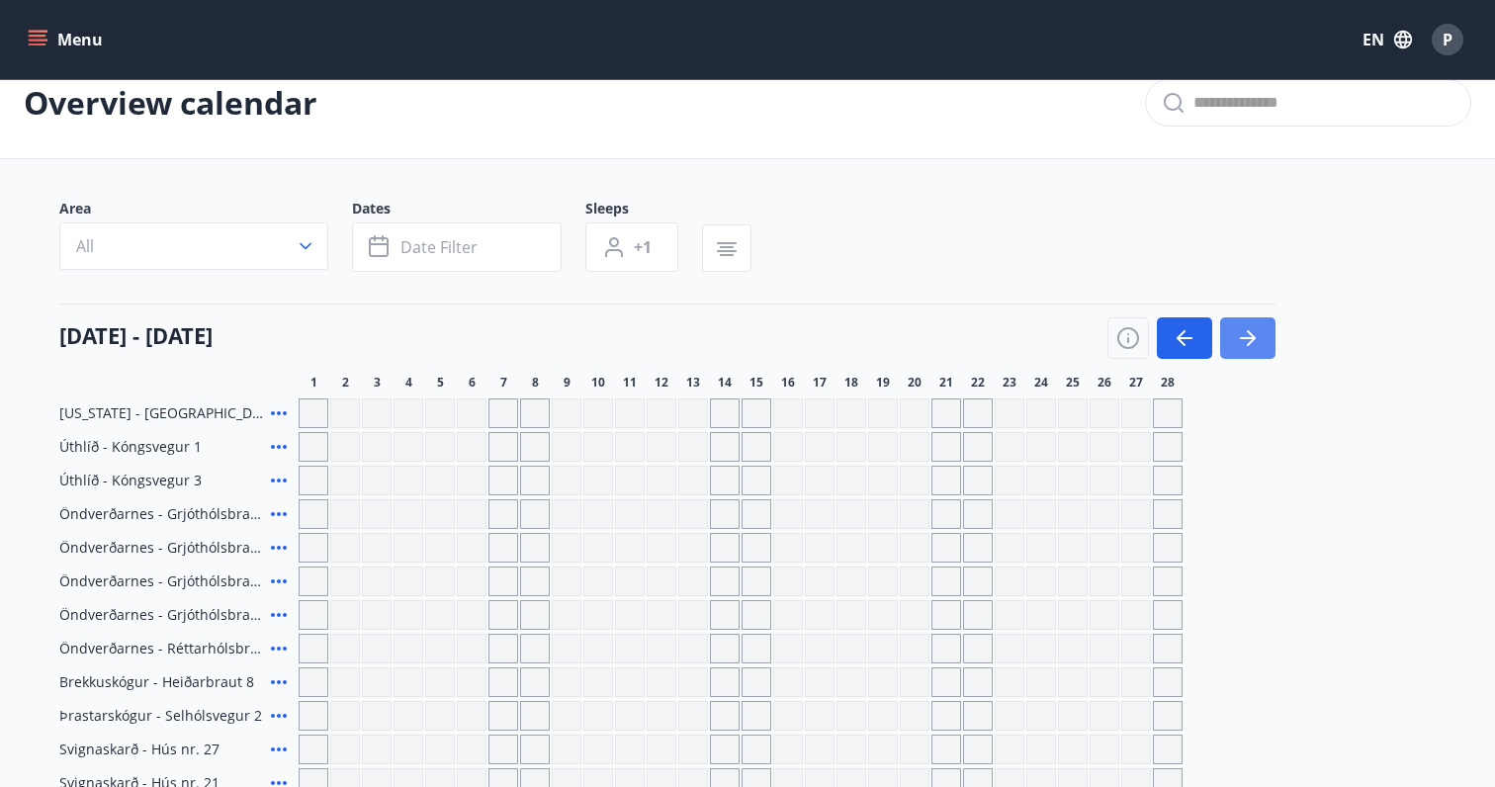
click at [1248, 333] on icon "button" at bounding box center [1248, 338] width 24 height 24
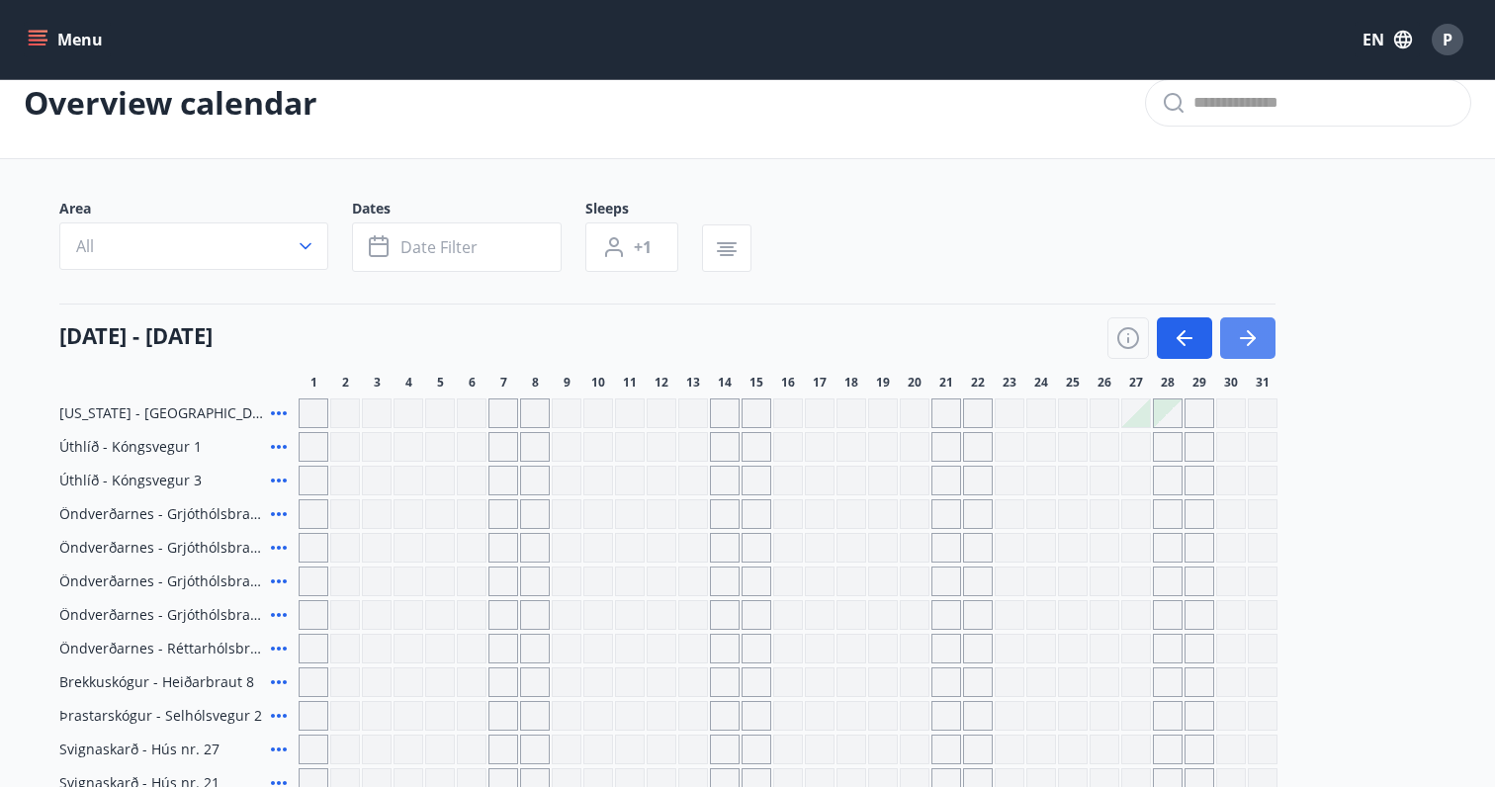
click at [1248, 333] on icon "button" at bounding box center [1248, 338] width 24 height 24
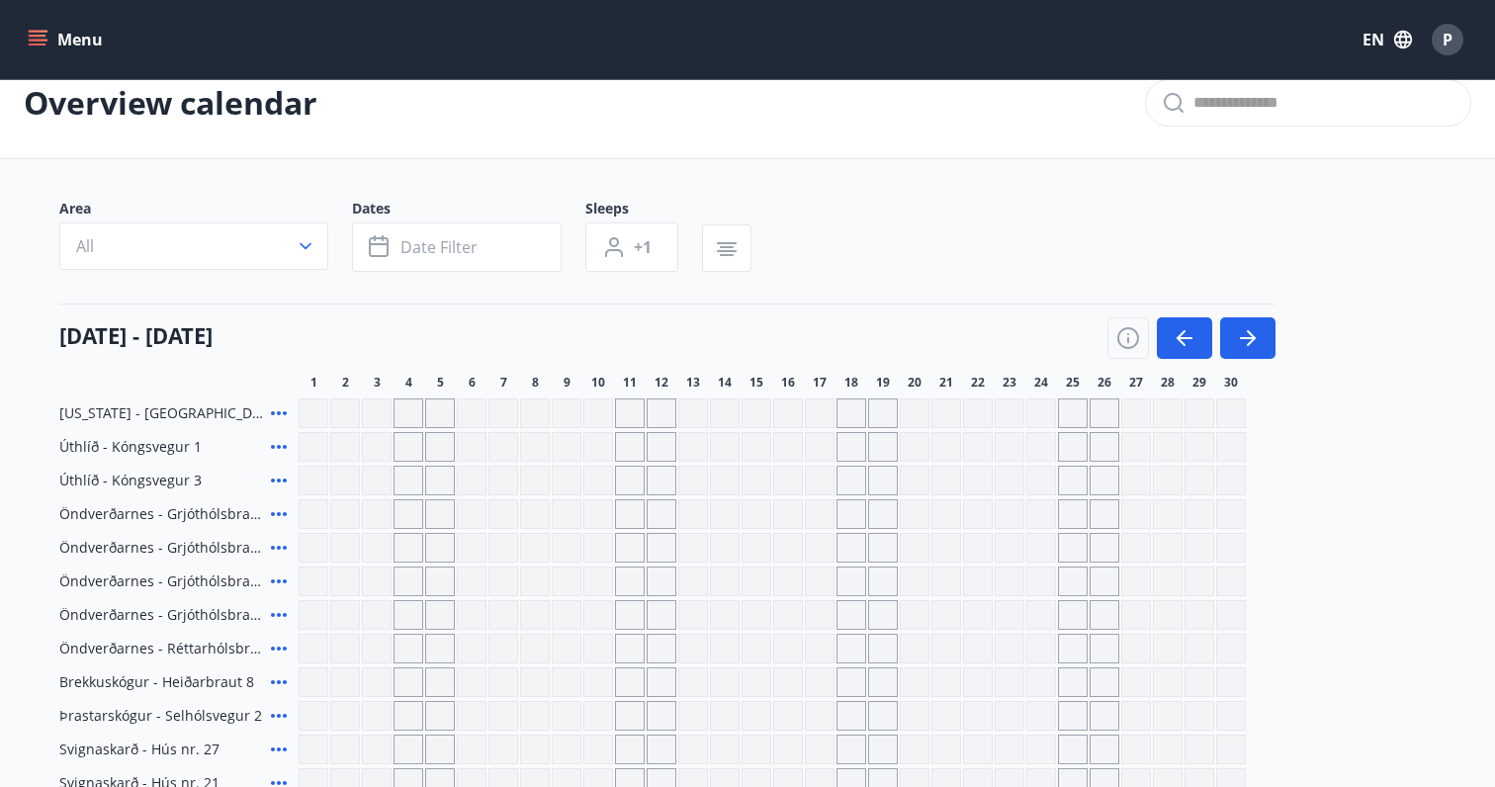
click at [1020, 408] on div "Grey days are not available" at bounding box center [1010, 413] width 30 height 30
click at [981, 407] on div "Grey days are not available" at bounding box center [978, 413] width 30 height 30
click at [1249, 336] on icon "button" at bounding box center [1248, 338] width 24 height 24
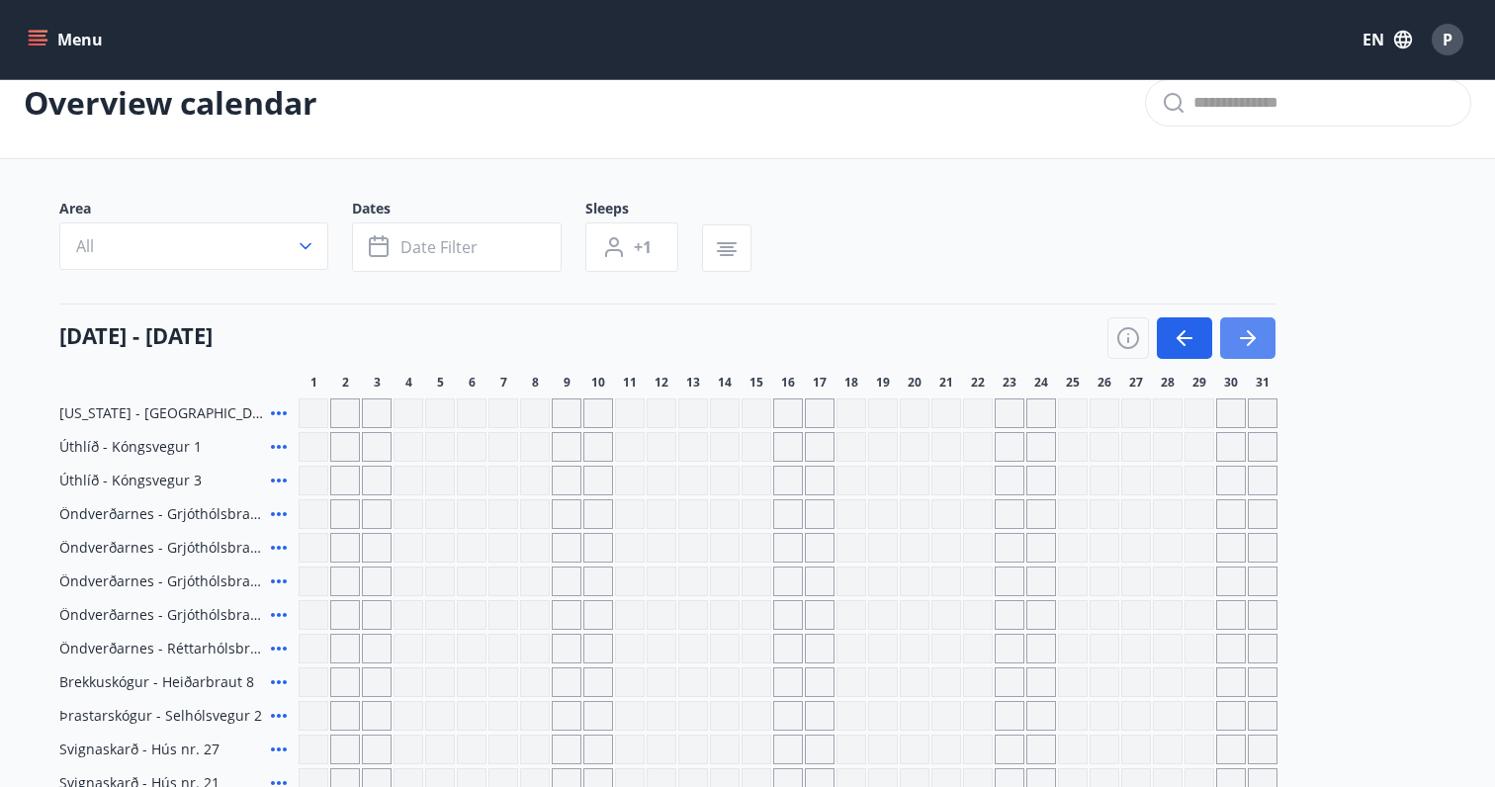
click at [1249, 336] on icon "button" at bounding box center [1248, 338] width 24 height 24
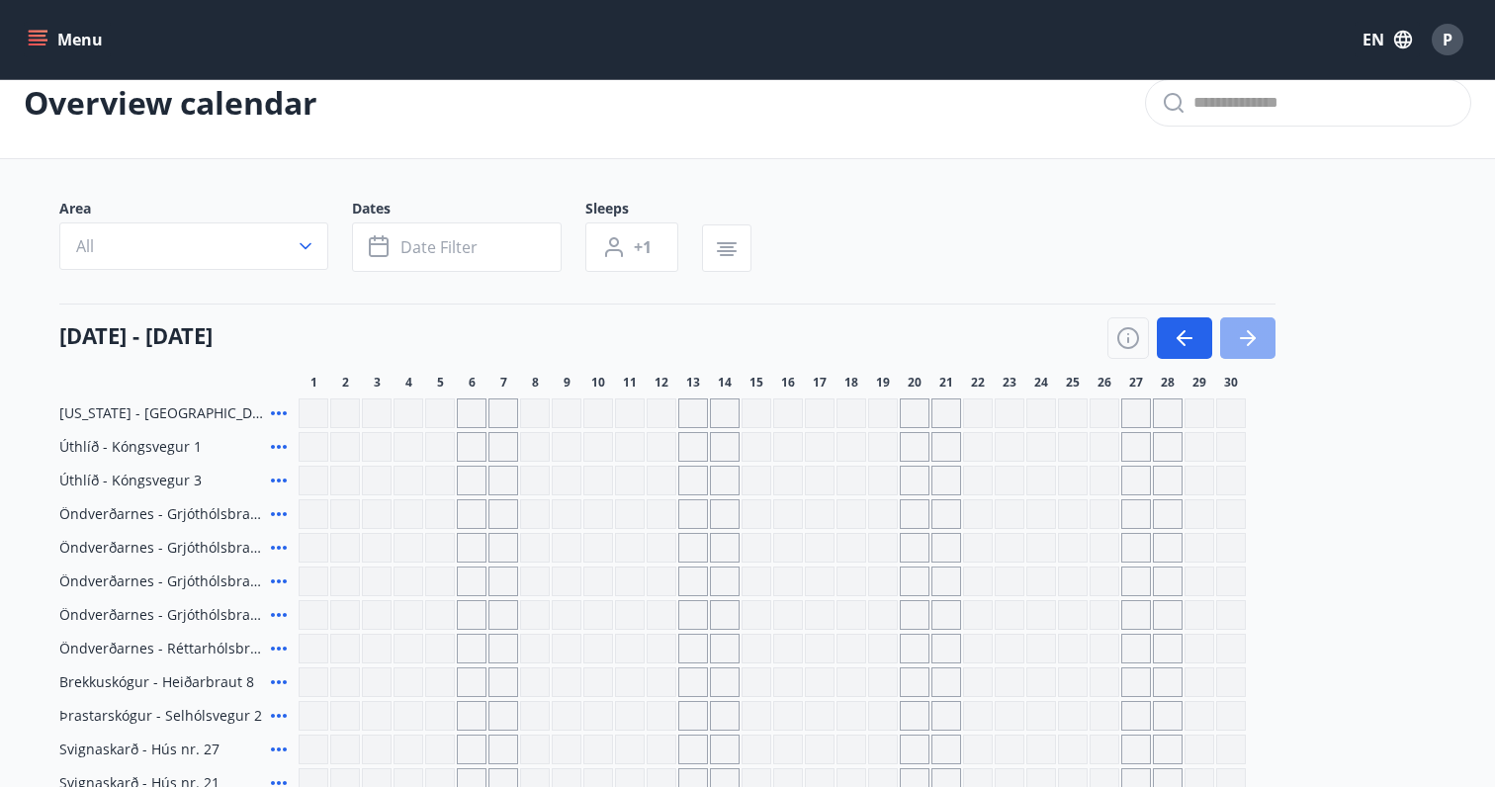
click at [1249, 336] on icon "button" at bounding box center [1248, 338] width 24 height 24
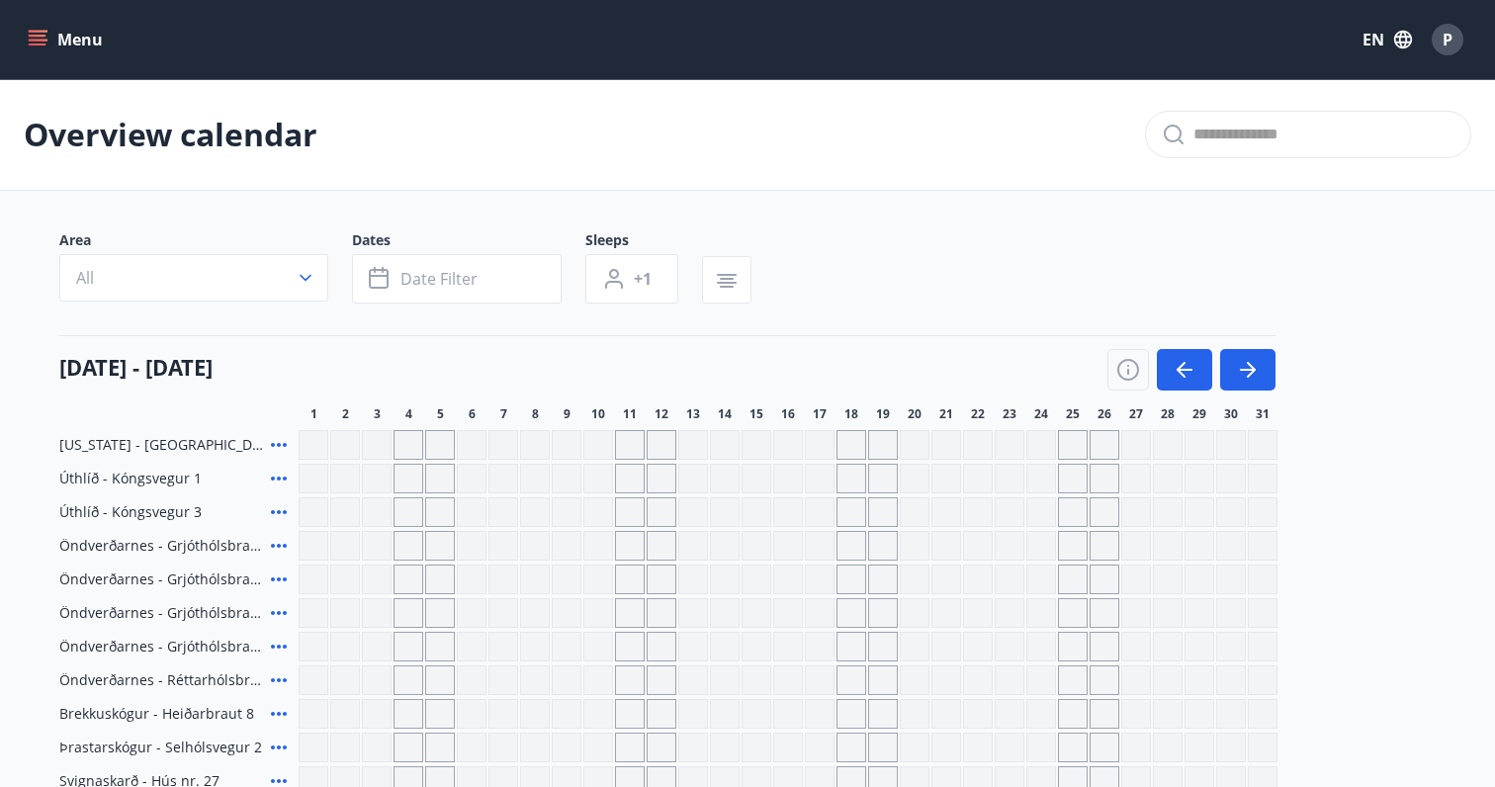
scroll to position [74, 0]
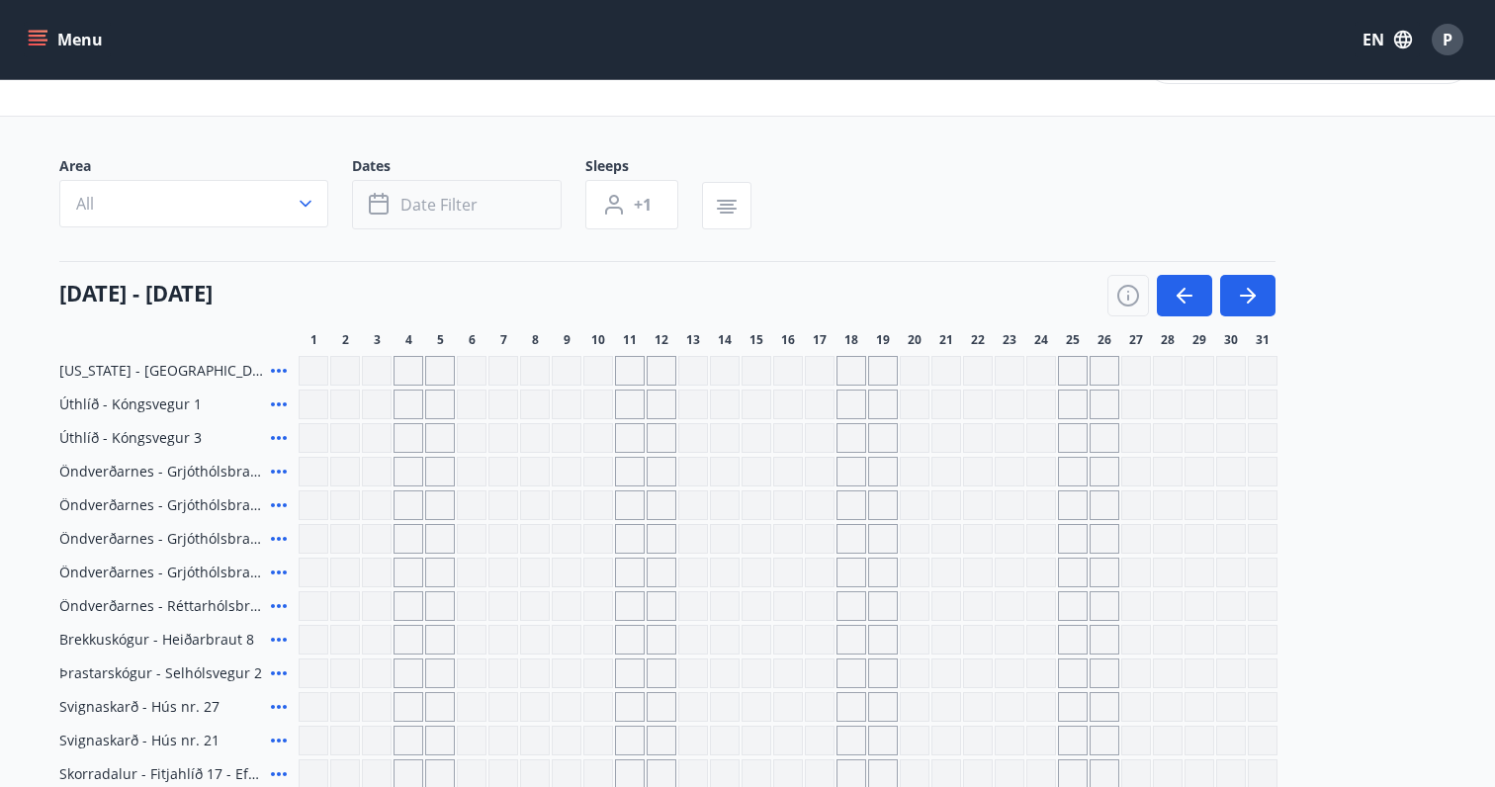
click at [381, 220] on button "Date filter" at bounding box center [457, 204] width 210 height 49
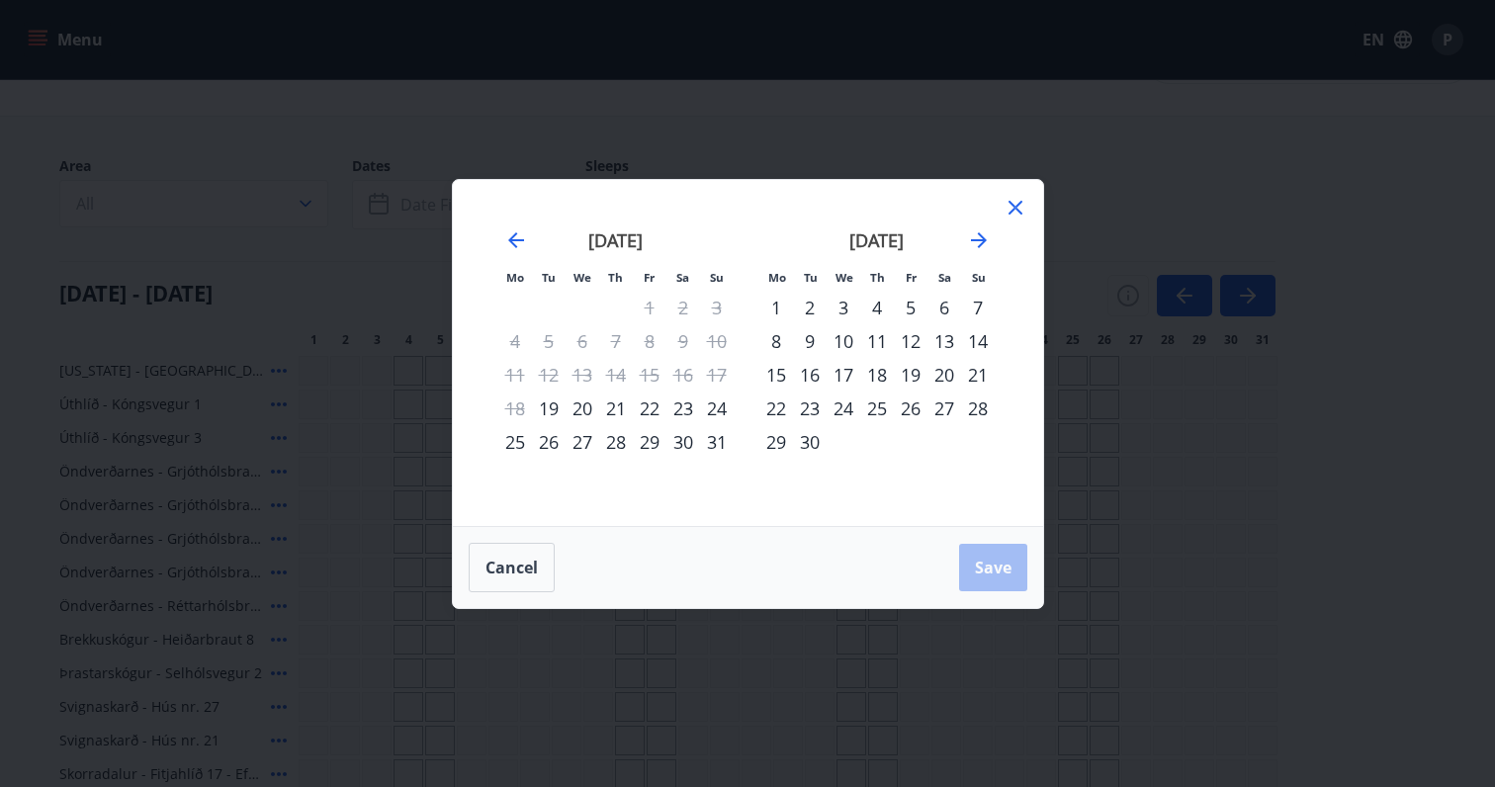
click at [964, 240] on div "[DATE]" at bounding box center [876, 247] width 235 height 87
click at [967, 240] on icon "Move forward to switch to the next month." at bounding box center [979, 240] width 24 height 24
click at [975, 240] on icon "Move forward to switch to the next month." at bounding box center [979, 240] width 16 height 16
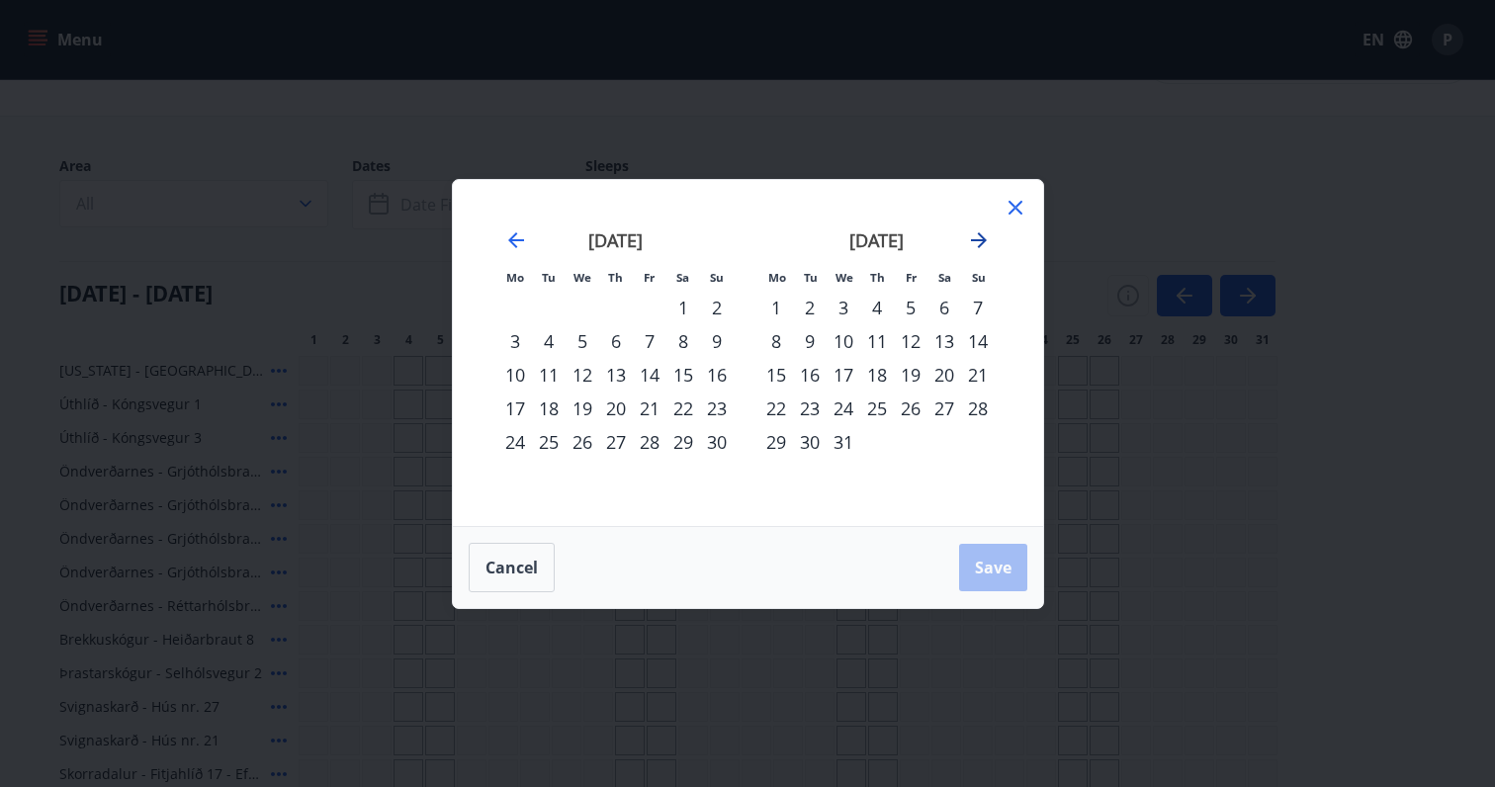
click at [975, 240] on icon "Move forward to switch to the next month." at bounding box center [979, 240] width 16 height 16
click at [975, 239] on icon "Move forward to switch to the next month." at bounding box center [979, 240] width 16 height 16
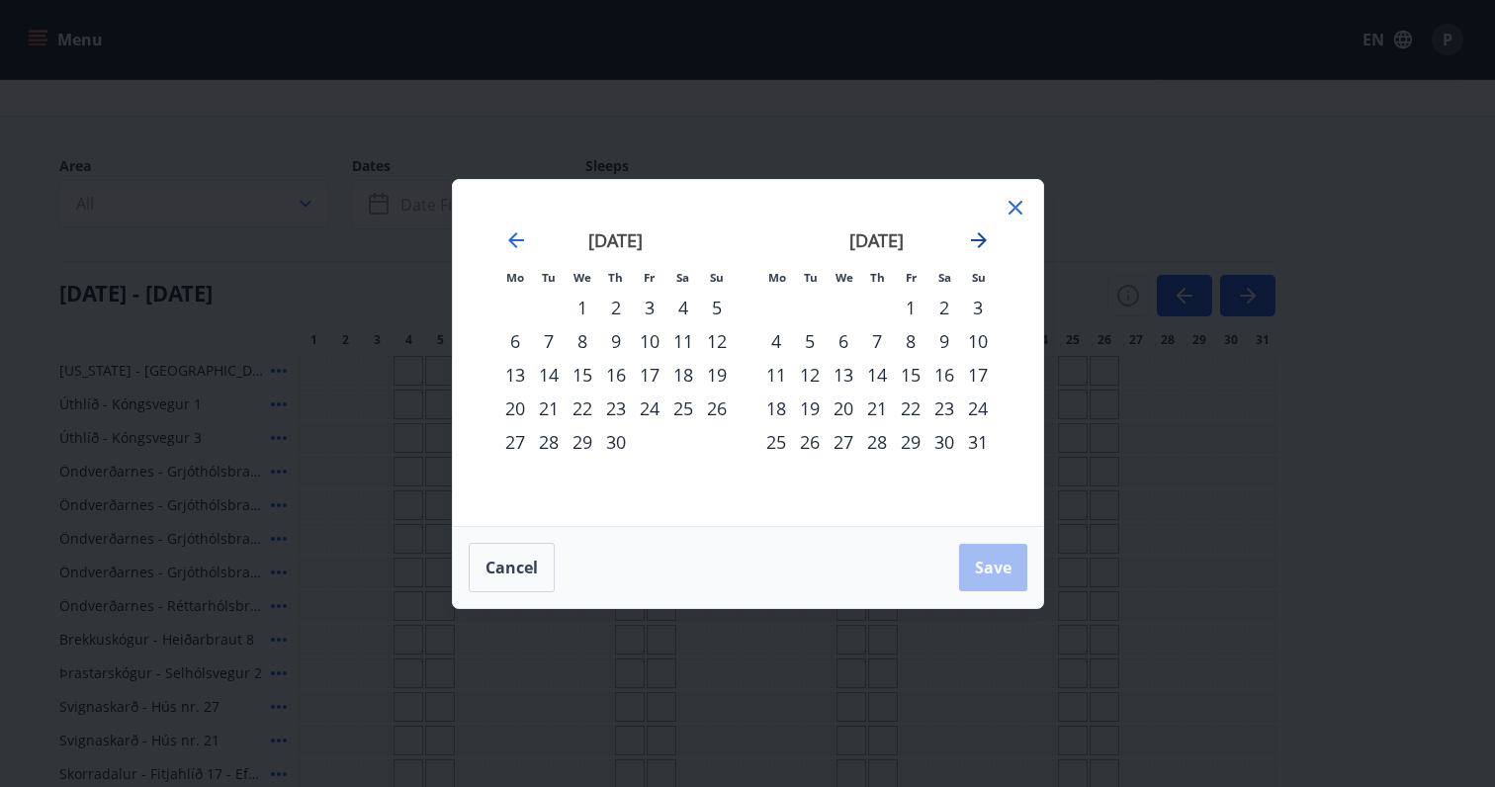
click at [975, 239] on icon "Move forward to switch to the next month." at bounding box center [979, 240] width 16 height 16
click at [779, 343] on div "8" at bounding box center [776, 341] width 34 height 34
click at [986, 578] on button "Save" at bounding box center [993, 567] width 68 height 47
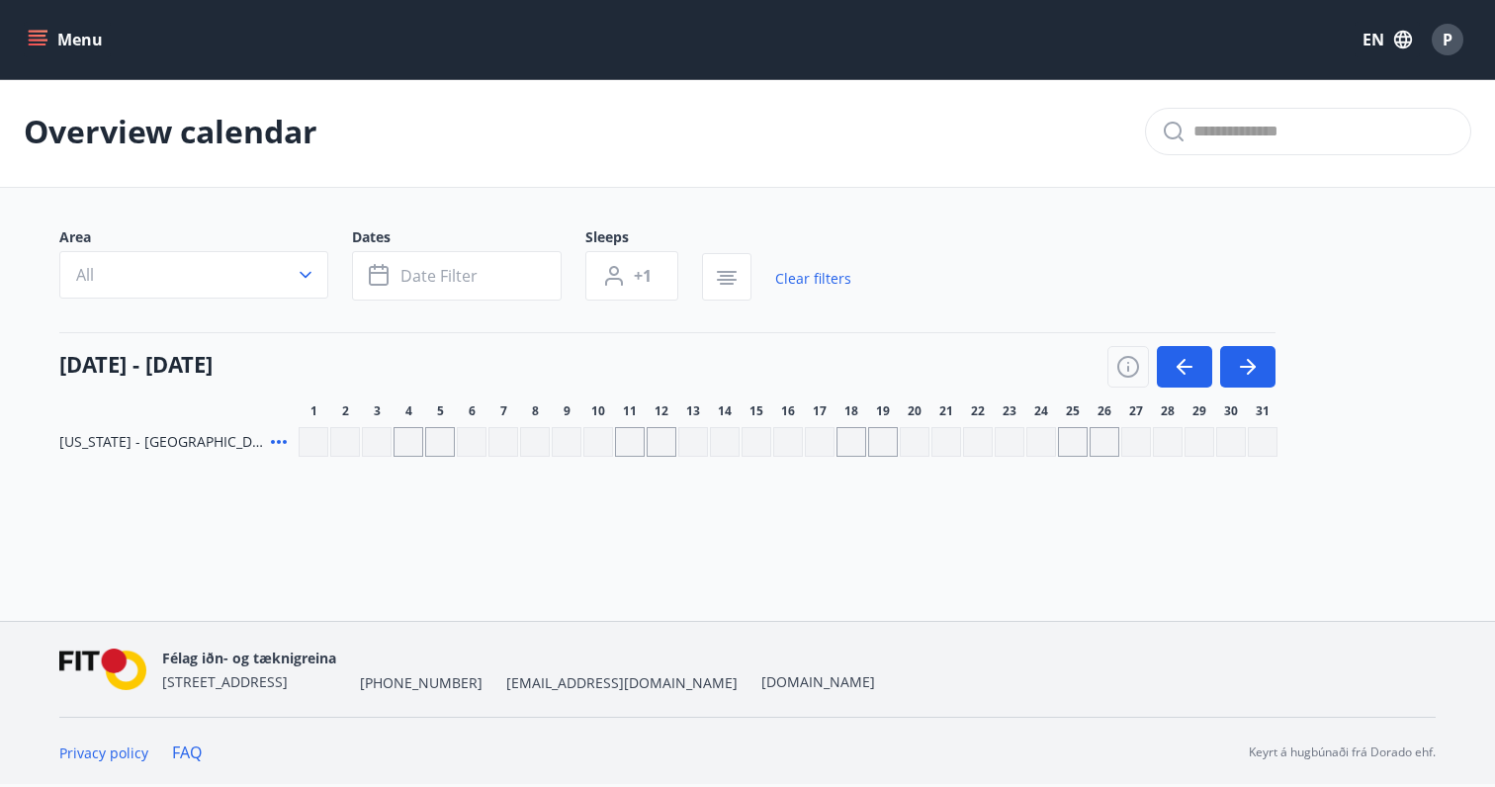
scroll to position [3, 0]
click at [1261, 373] on button "button" at bounding box center [1247, 367] width 55 height 42
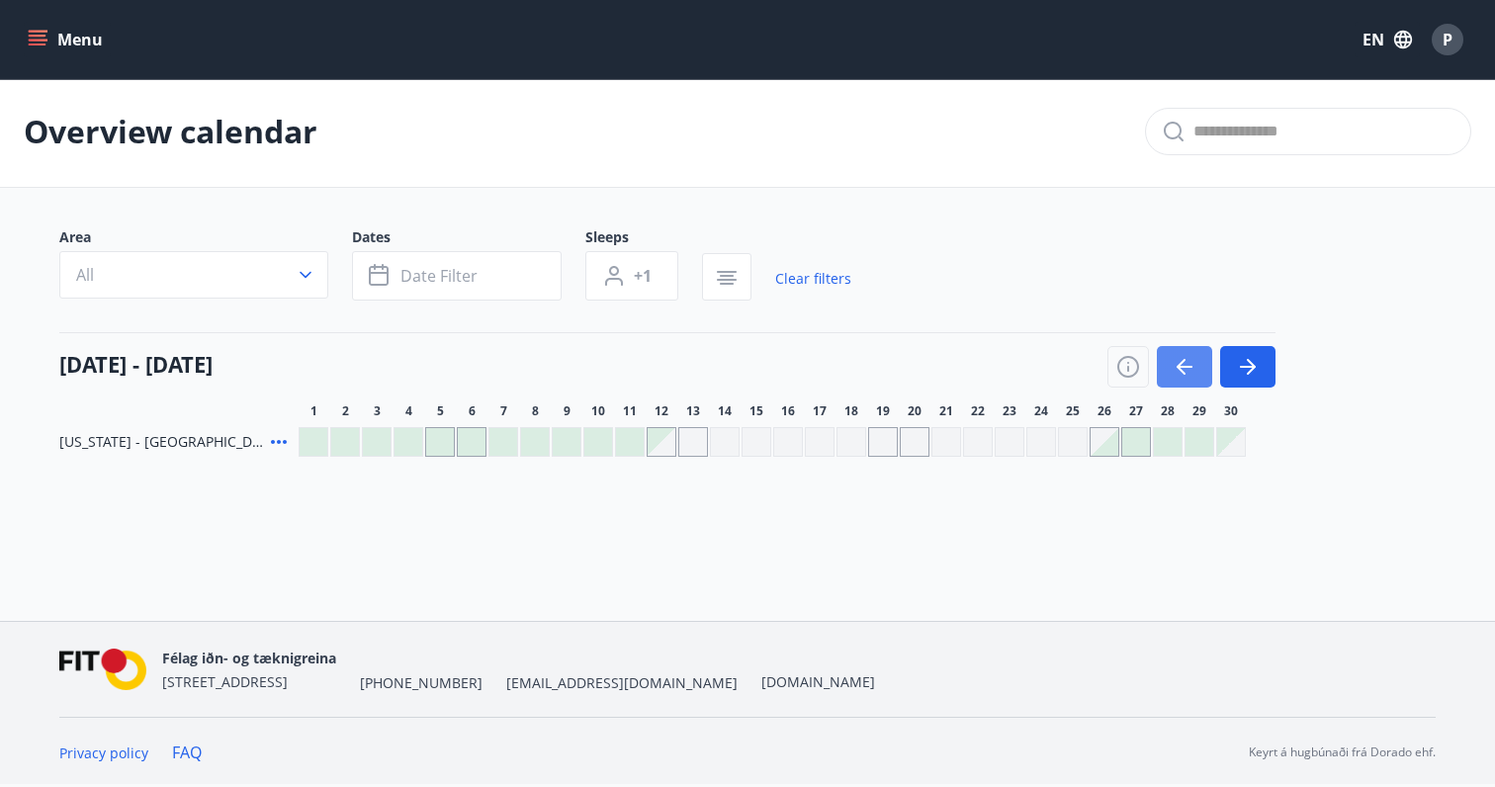
click at [1180, 375] on icon "button" at bounding box center [1185, 367] width 24 height 24
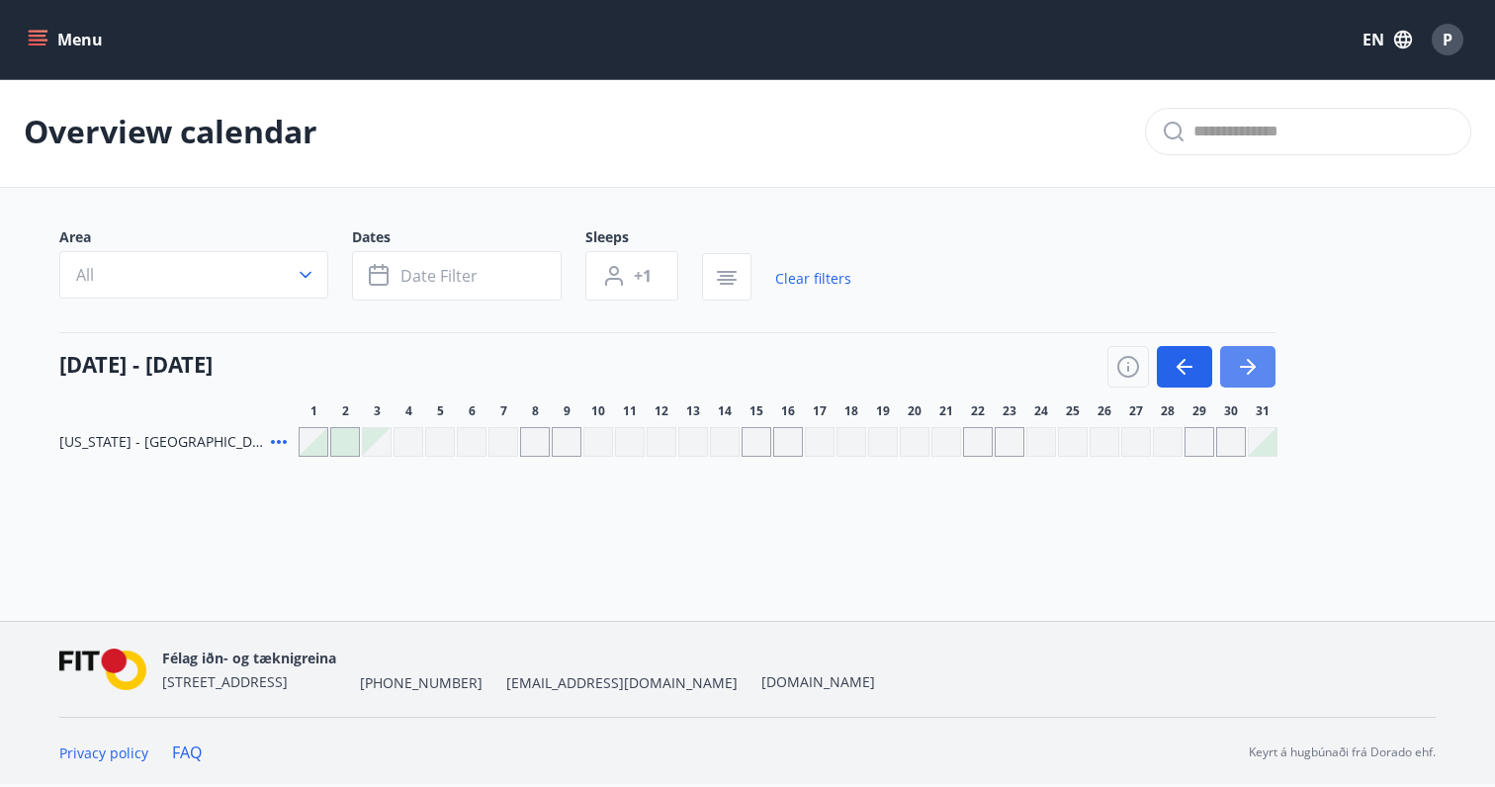
click at [1270, 375] on button "button" at bounding box center [1247, 367] width 55 height 42
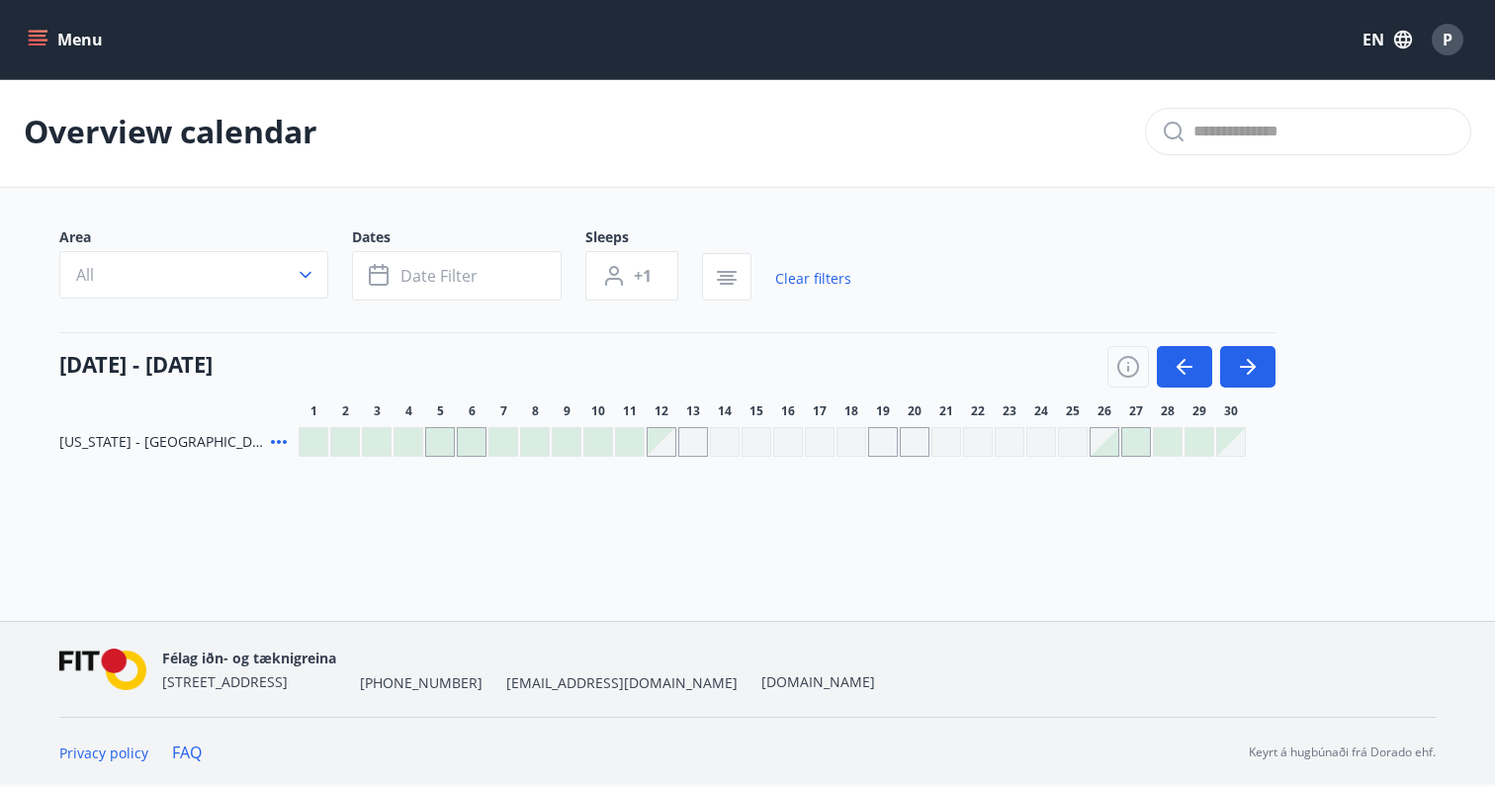
click at [163, 439] on span "[US_STATE] - [GEOGRAPHIC_DATA]" at bounding box center [161, 442] width 204 height 20
click at [96, 443] on span "[US_STATE] - [GEOGRAPHIC_DATA]" at bounding box center [161, 442] width 204 height 20
click at [1126, 356] on icon "button" at bounding box center [1128, 367] width 24 height 24
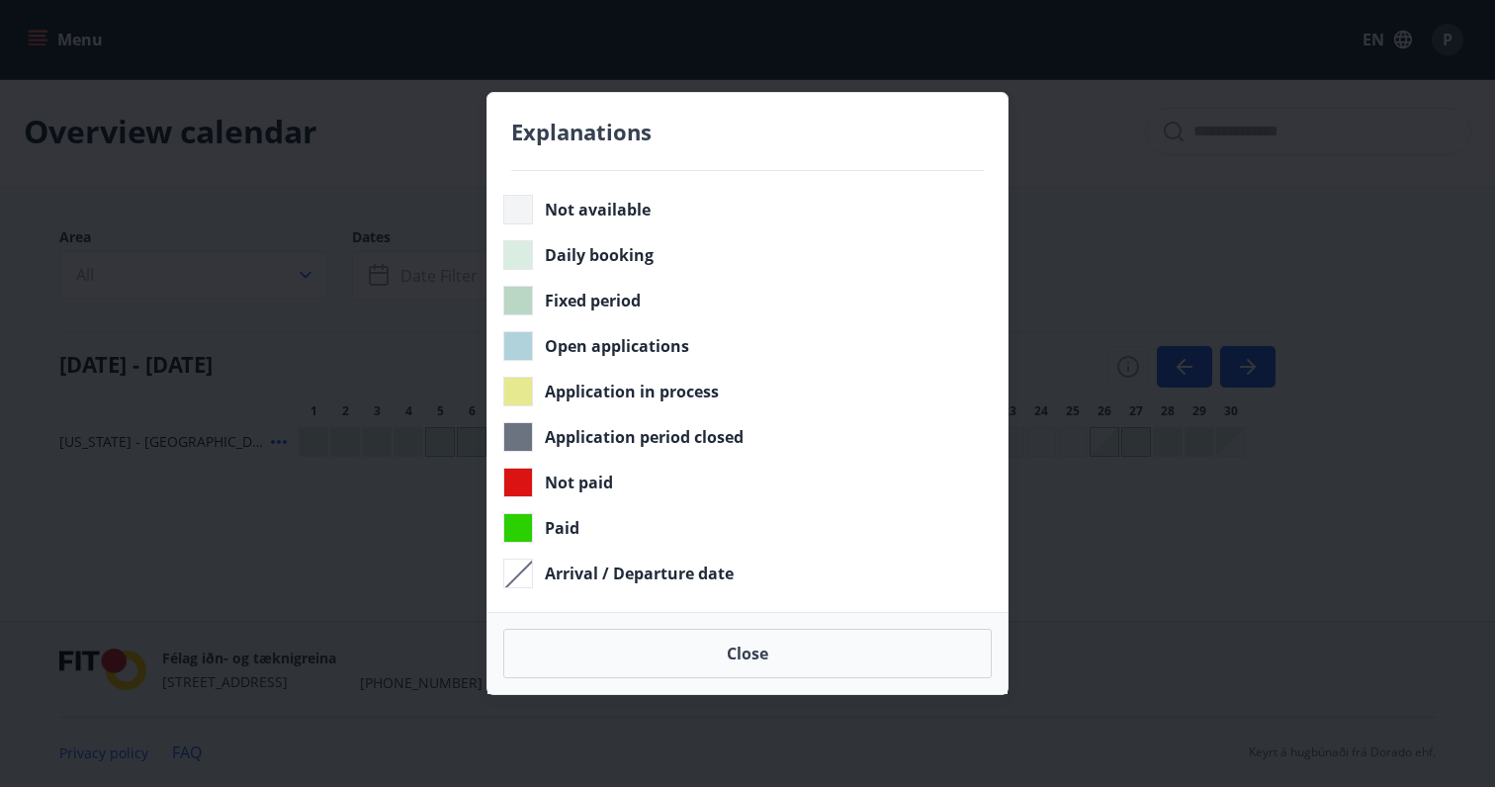
click at [1186, 590] on div "Explanations Not available Daily booking Fixed period Open applications Applica…" at bounding box center [747, 393] width 1495 height 787
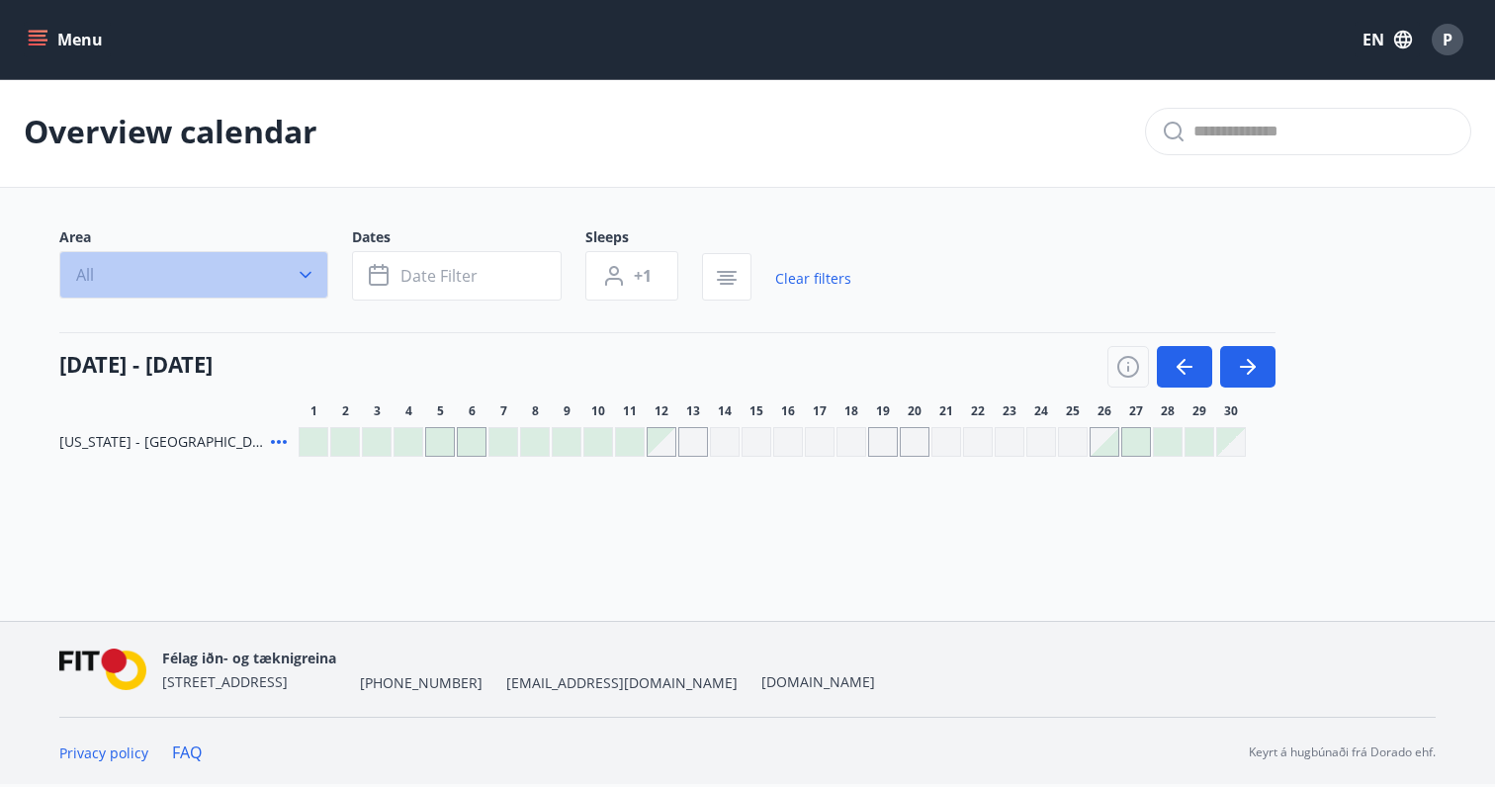
click at [311, 283] on icon "button" at bounding box center [306, 275] width 20 height 20
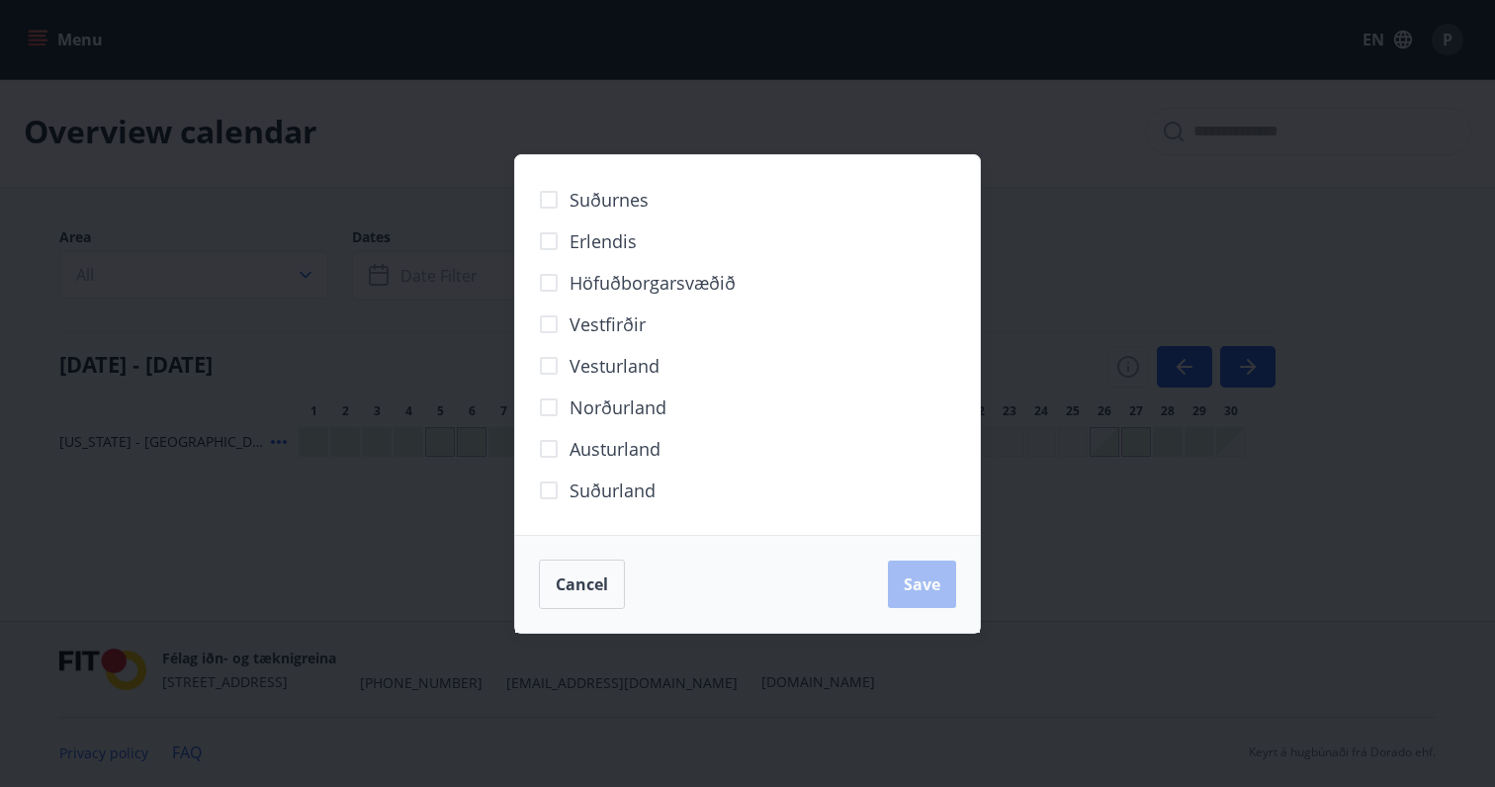
click at [418, 332] on div "Suðurnes Erlendis Höfuðborgarsvæðið [GEOGRAPHIC_DATA] [GEOGRAPHIC_DATA] [GEOGRA…" at bounding box center [747, 393] width 1495 height 787
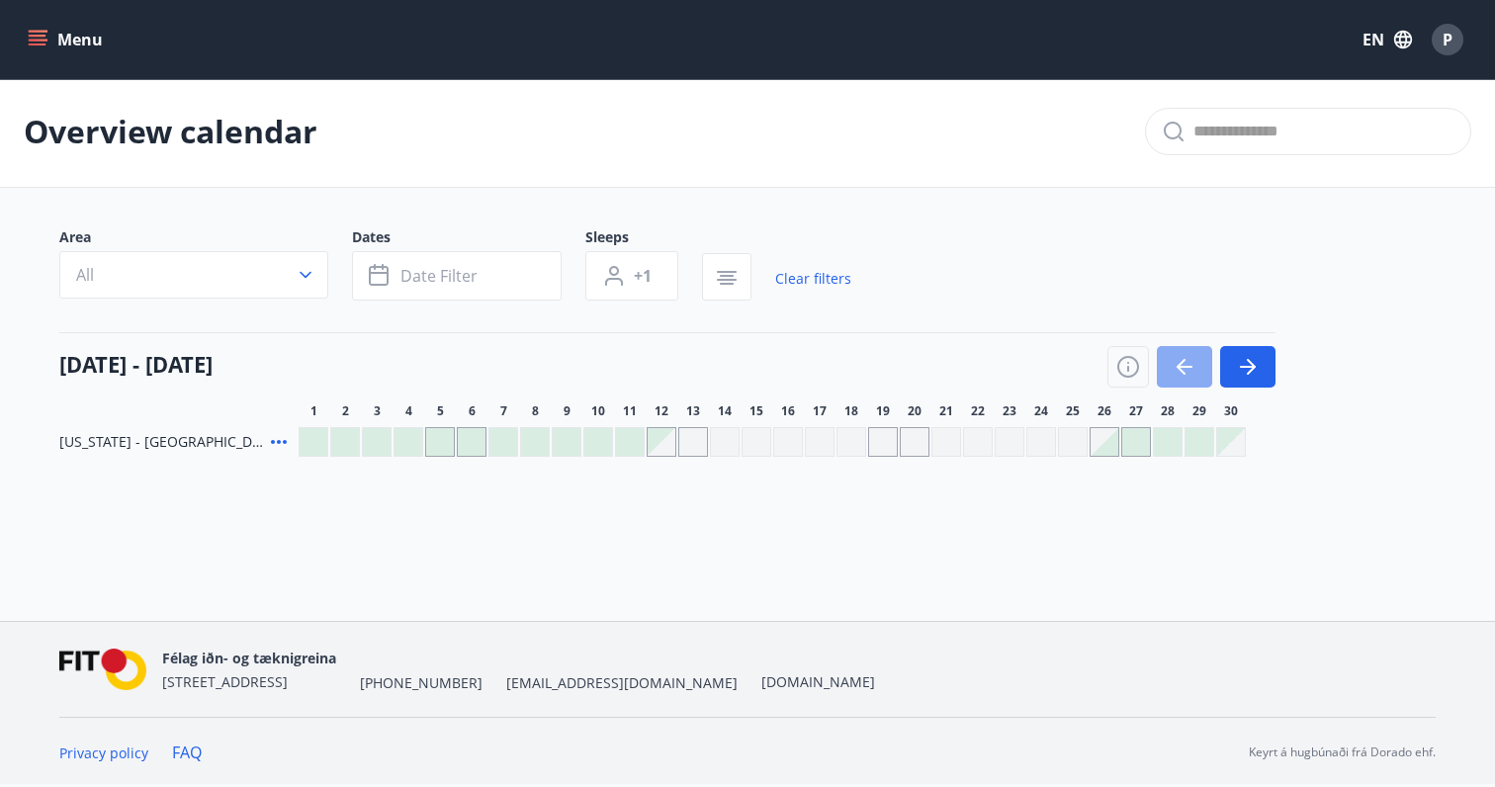
click at [1187, 376] on icon "button" at bounding box center [1185, 367] width 24 height 24
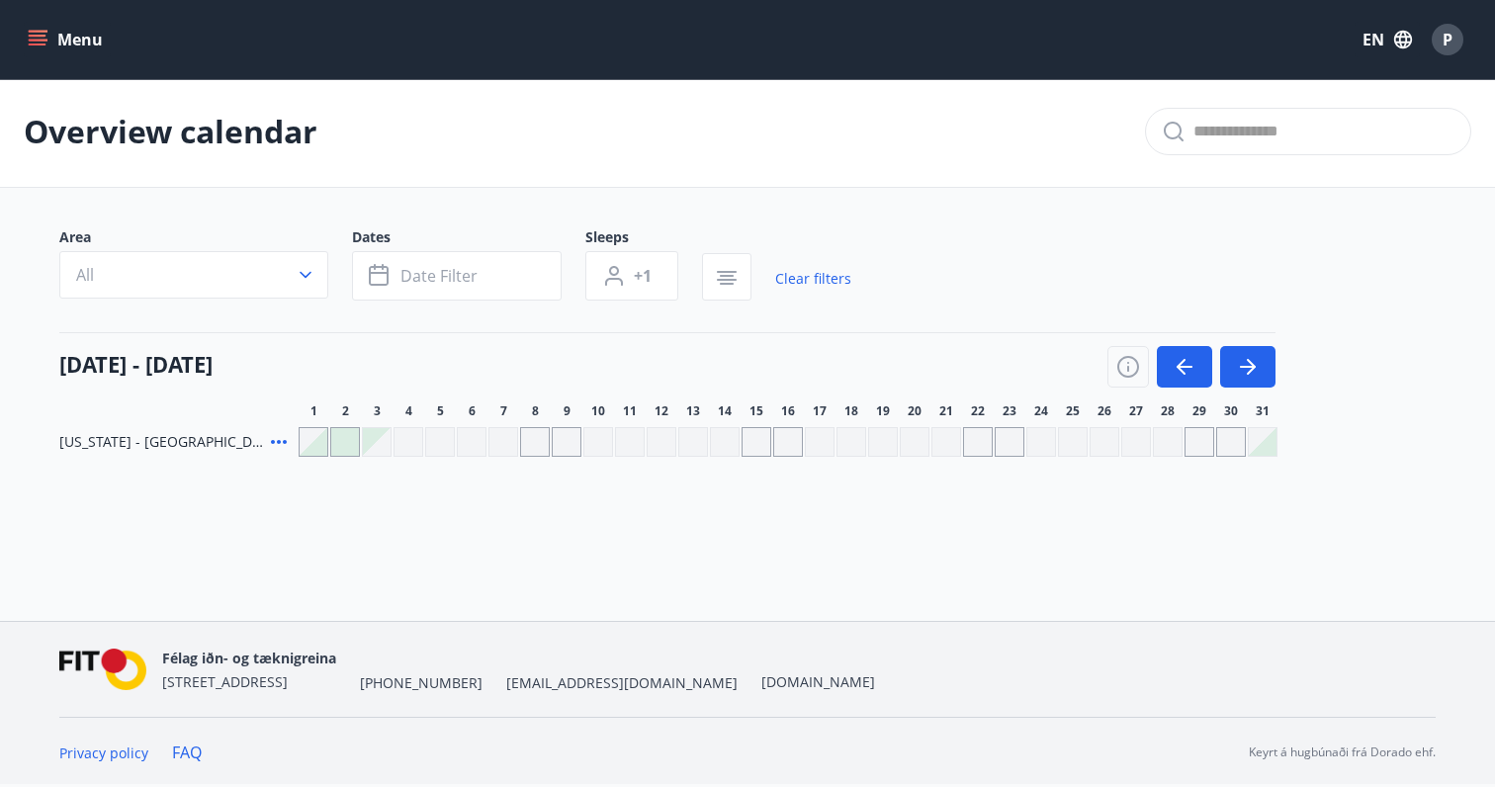
click at [344, 446] on div at bounding box center [345, 442] width 28 height 28
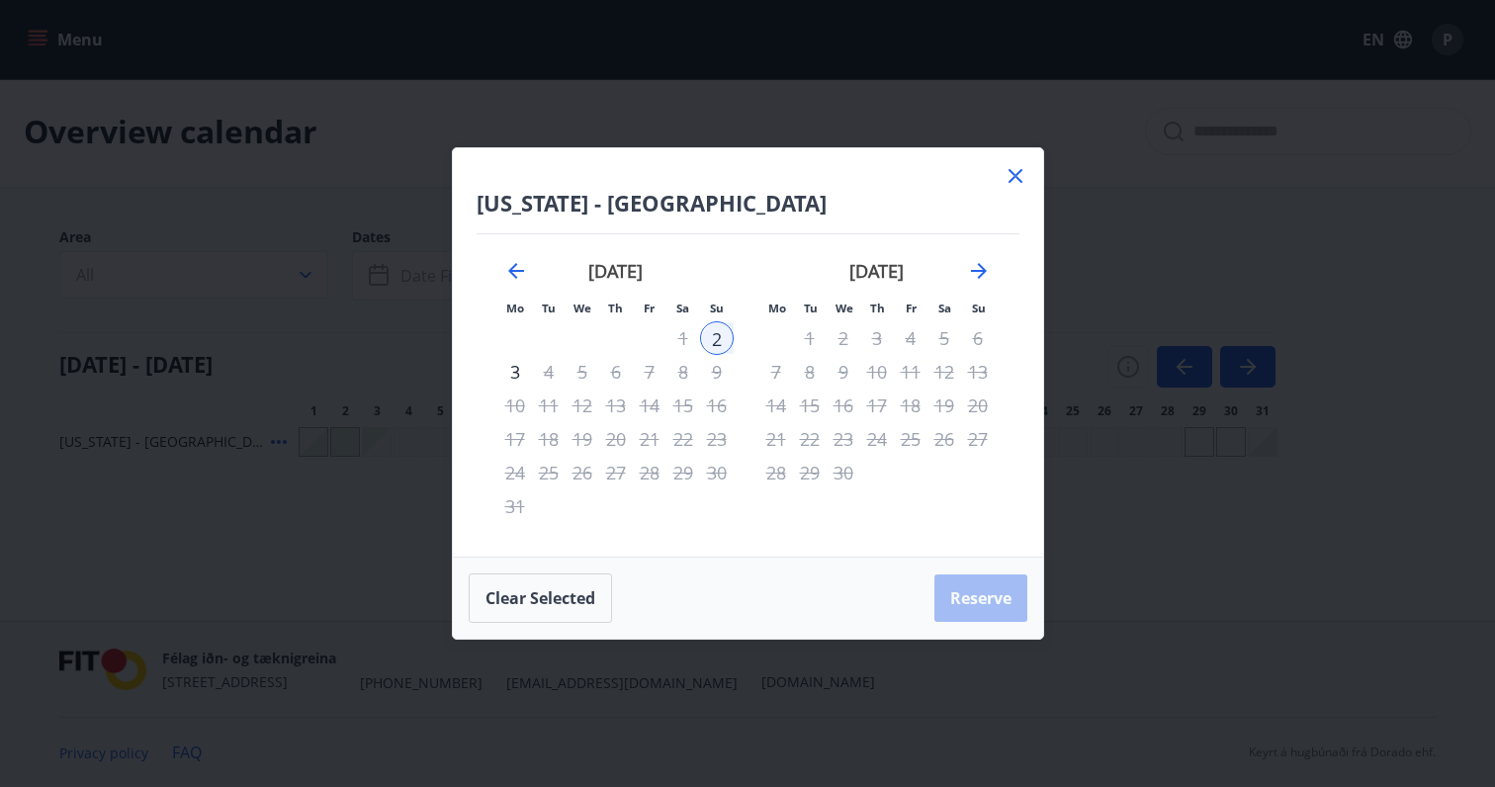
click at [711, 344] on div "2" at bounding box center [717, 338] width 34 height 34
click at [554, 608] on button "Clear selected" at bounding box center [540, 597] width 143 height 49
click at [1019, 173] on icon at bounding box center [1016, 176] width 24 height 24
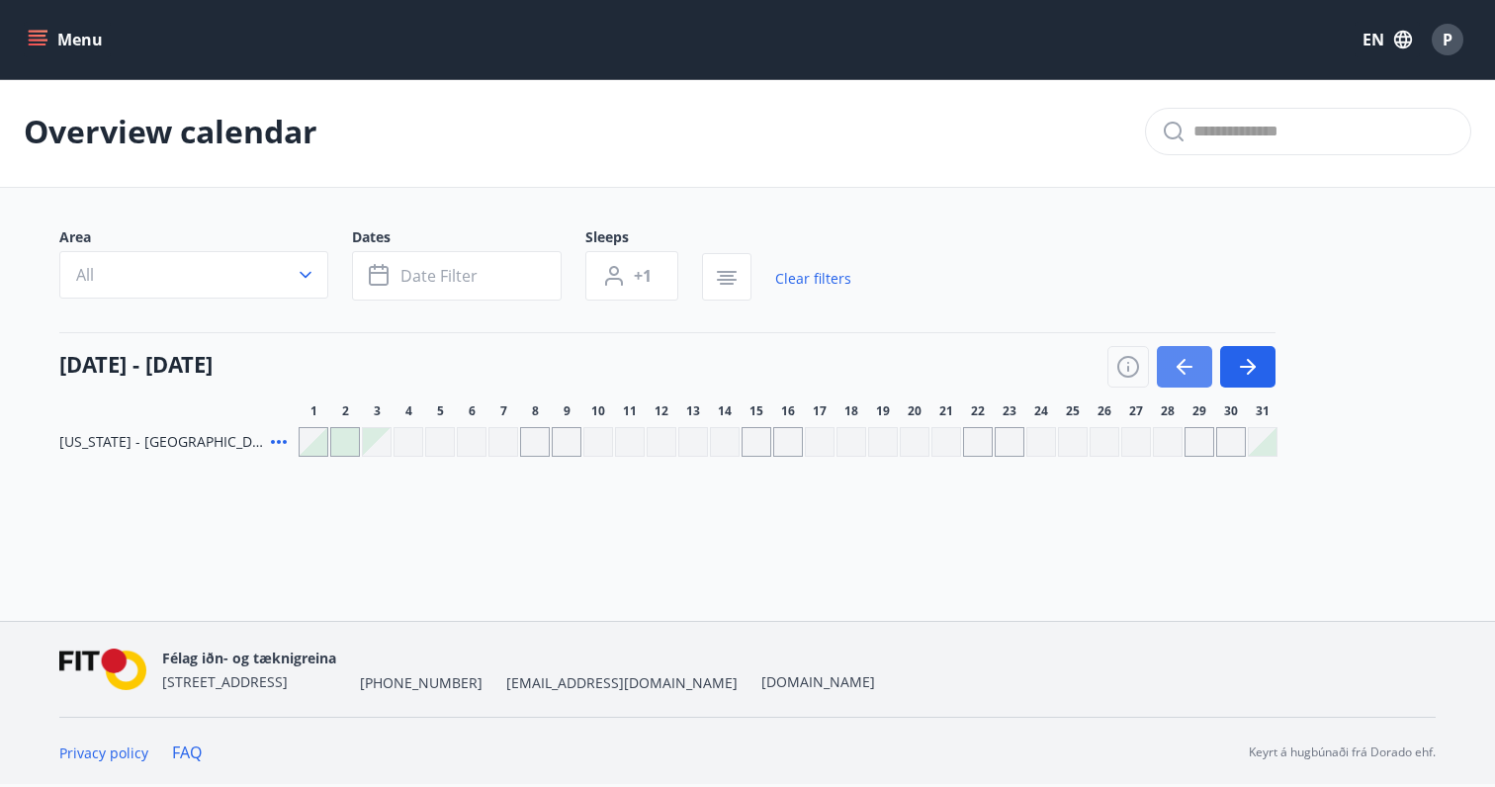
click at [1170, 365] on button "button" at bounding box center [1184, 367] width 55 height 42
click at [1253, 377] on icon "button" at bounding box center [1248, 367] width 24 height 24
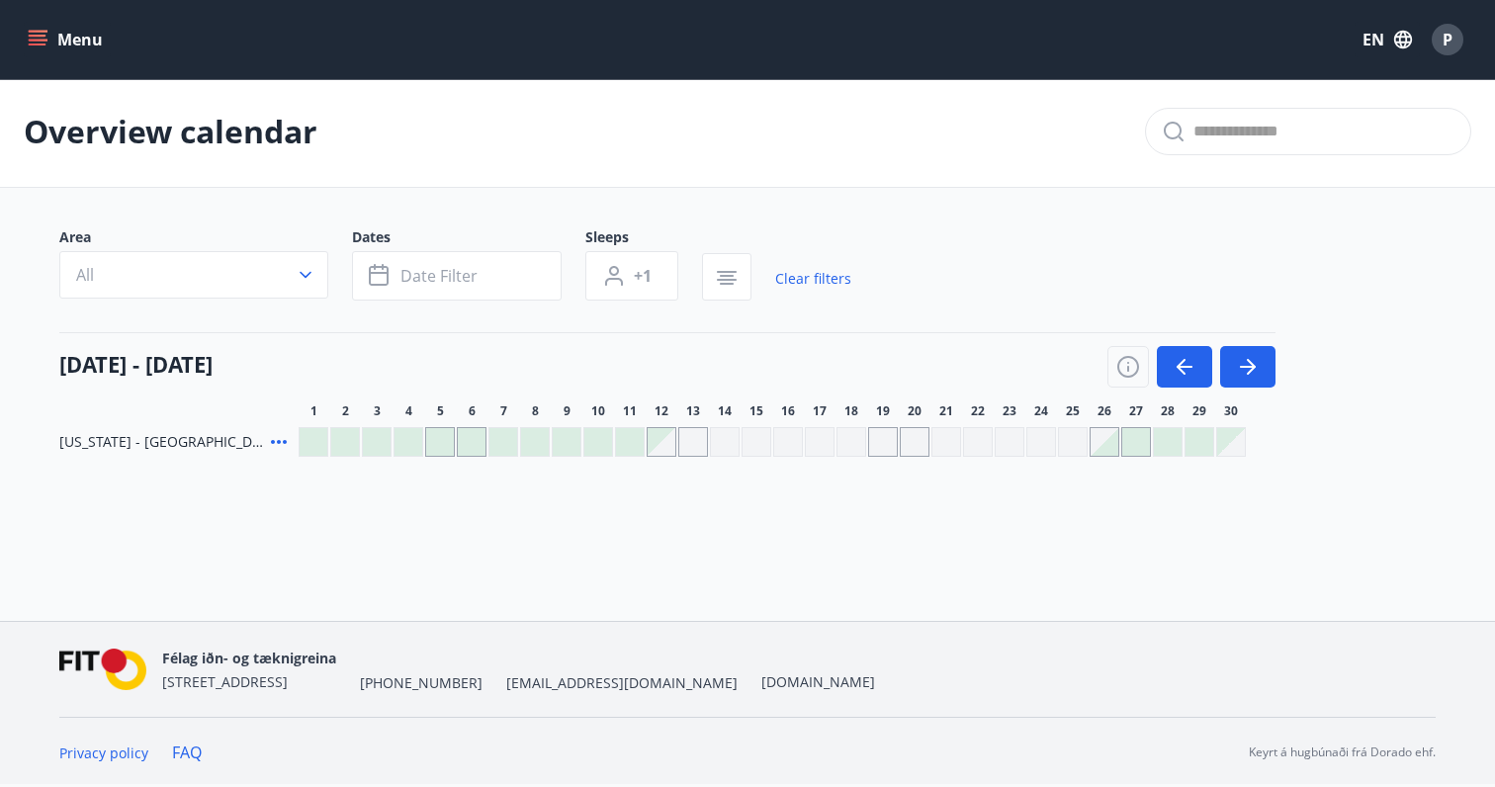
click at [319, 449] on div at bounding box center [314, 442] width 28 height 28
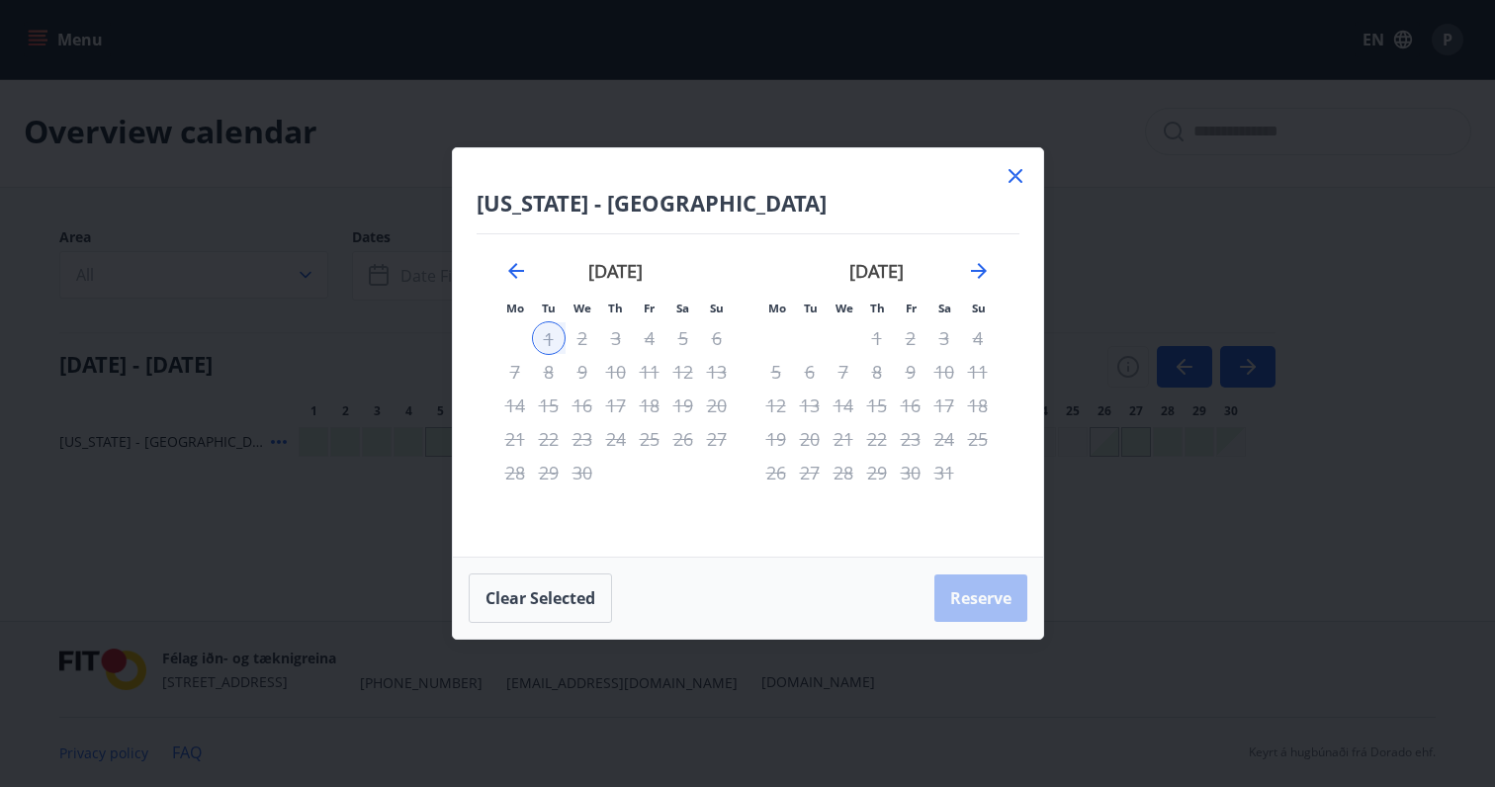
click at [1006, 182] on icon at bounding box center [1016, 176] width 24 height 24
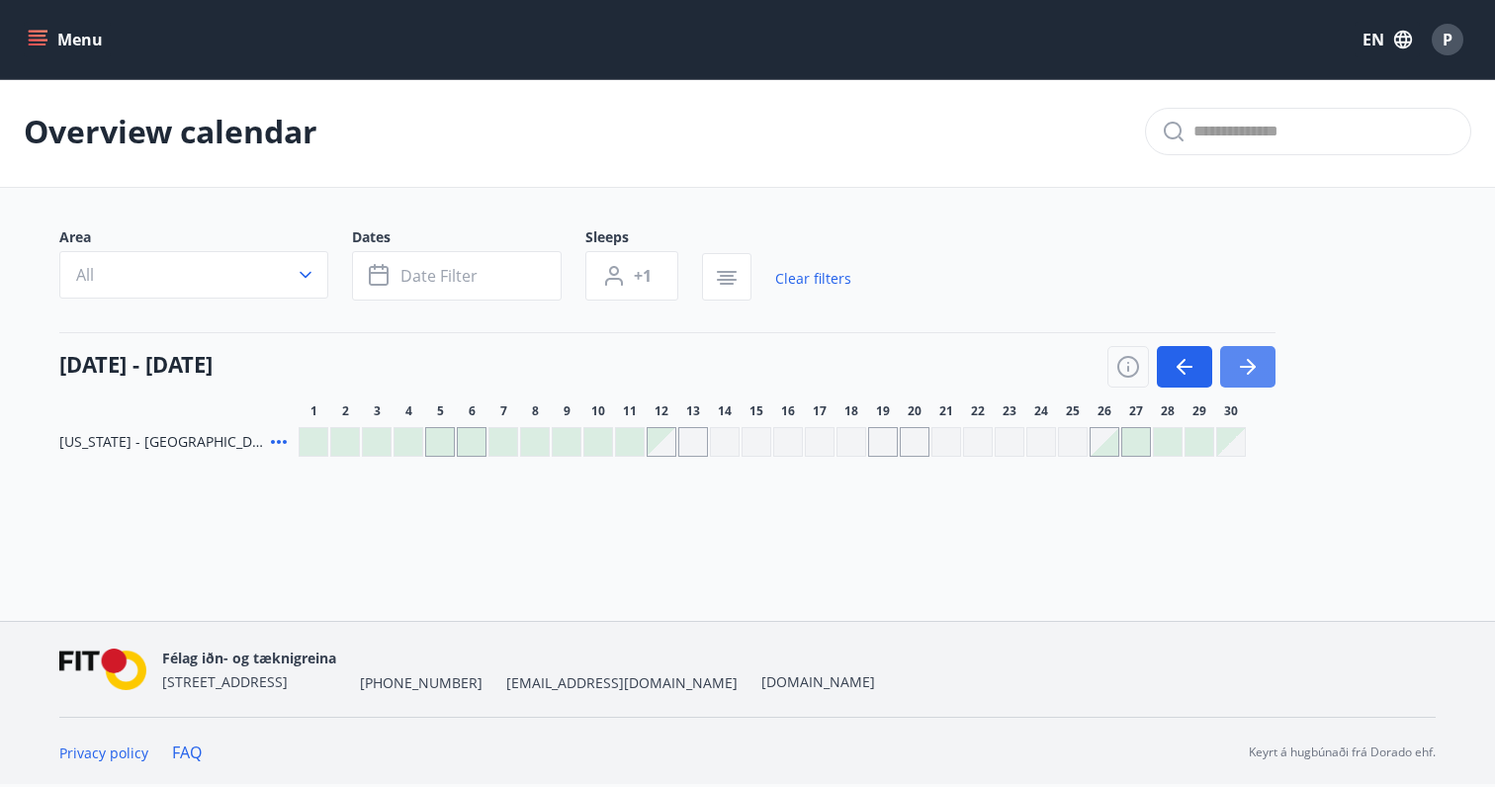
click at [1258, 356] on button "button" at bounding box center [1247, 367] width 55 height 42
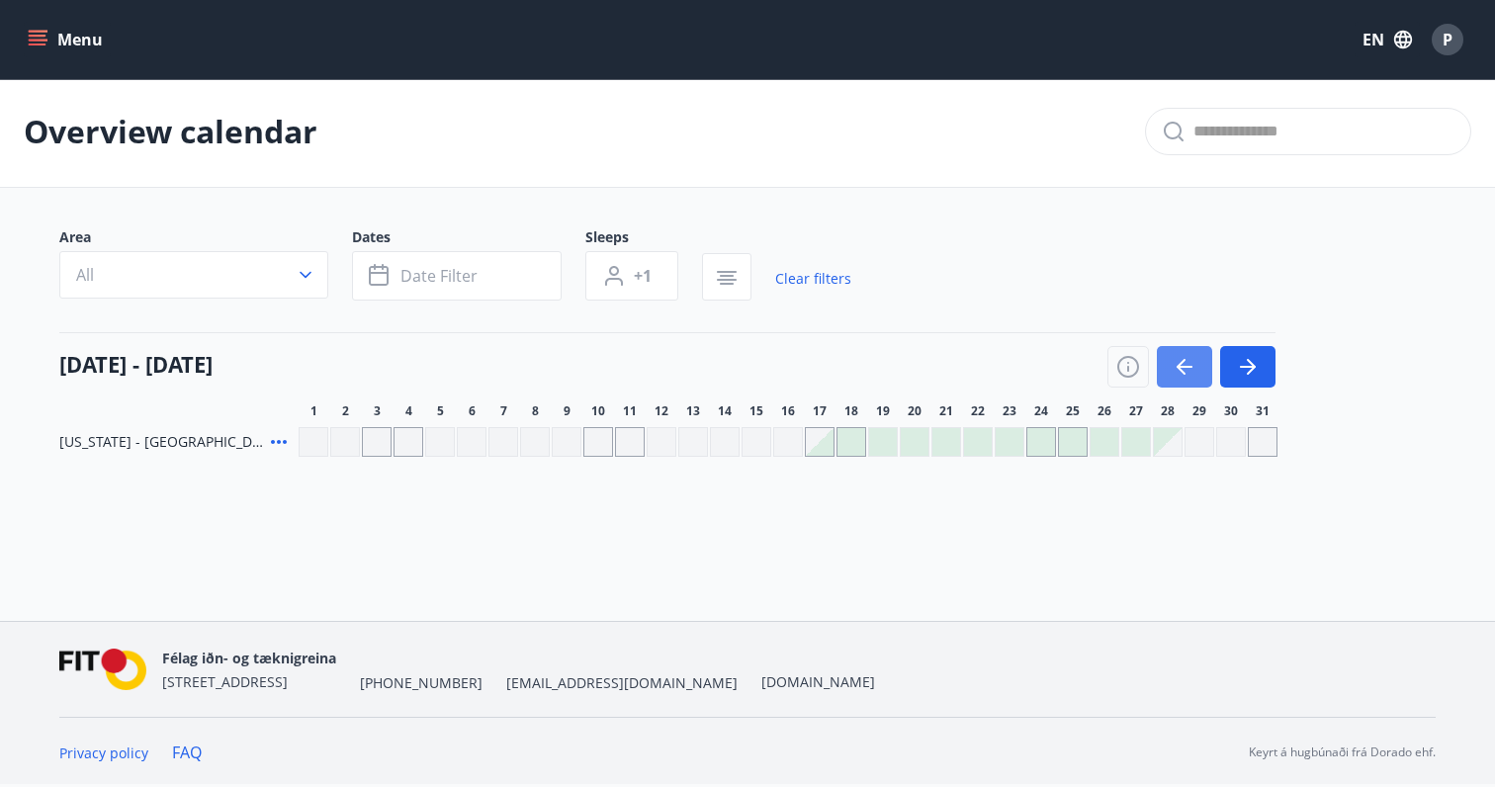
click at [1172, 355] on button "button" at bounding box center [1184, 367] width 55 height 42
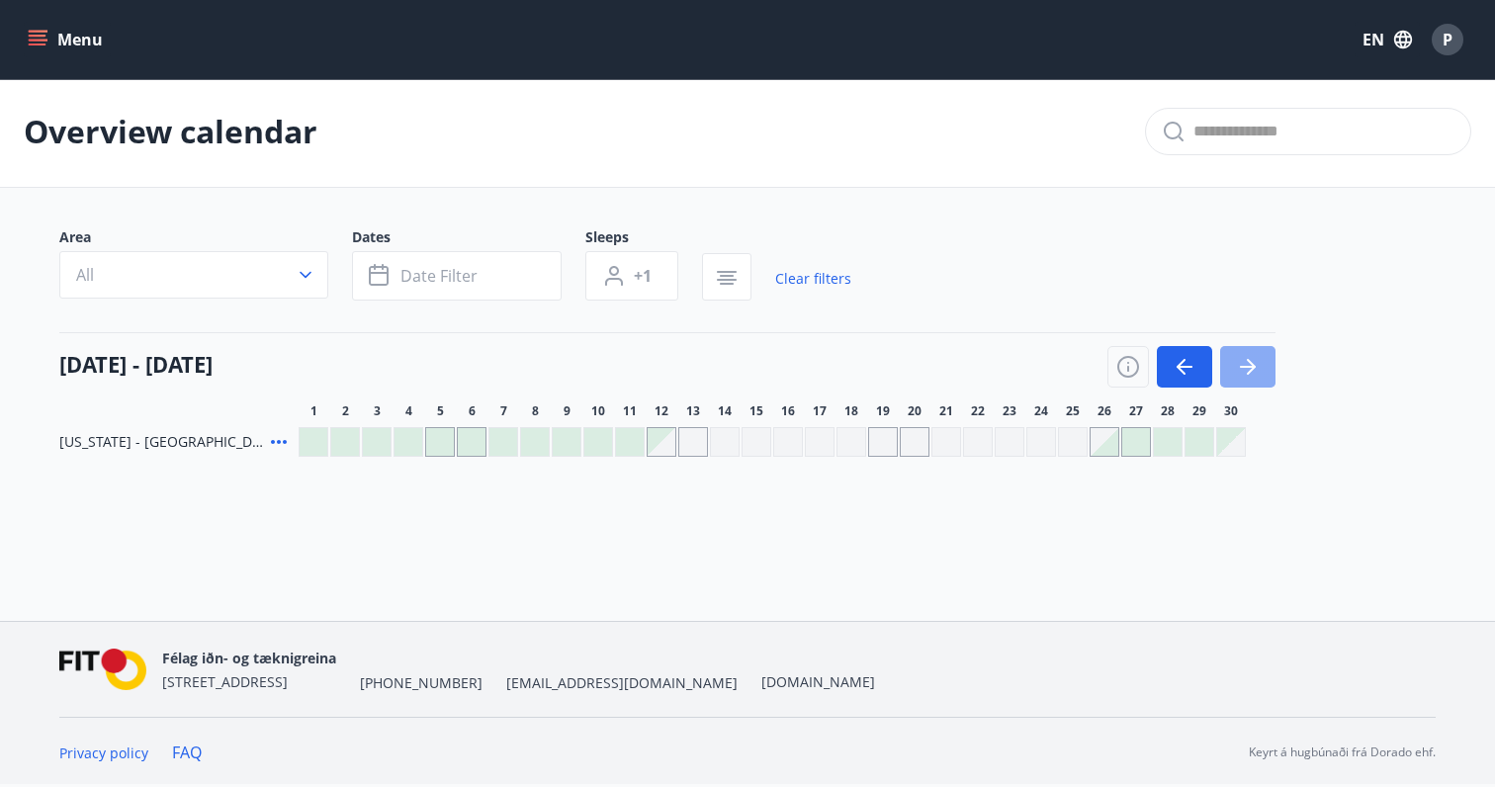
click at [1257, 377] on icon "button" at bounding box center [1248, 367] width 24 height 24
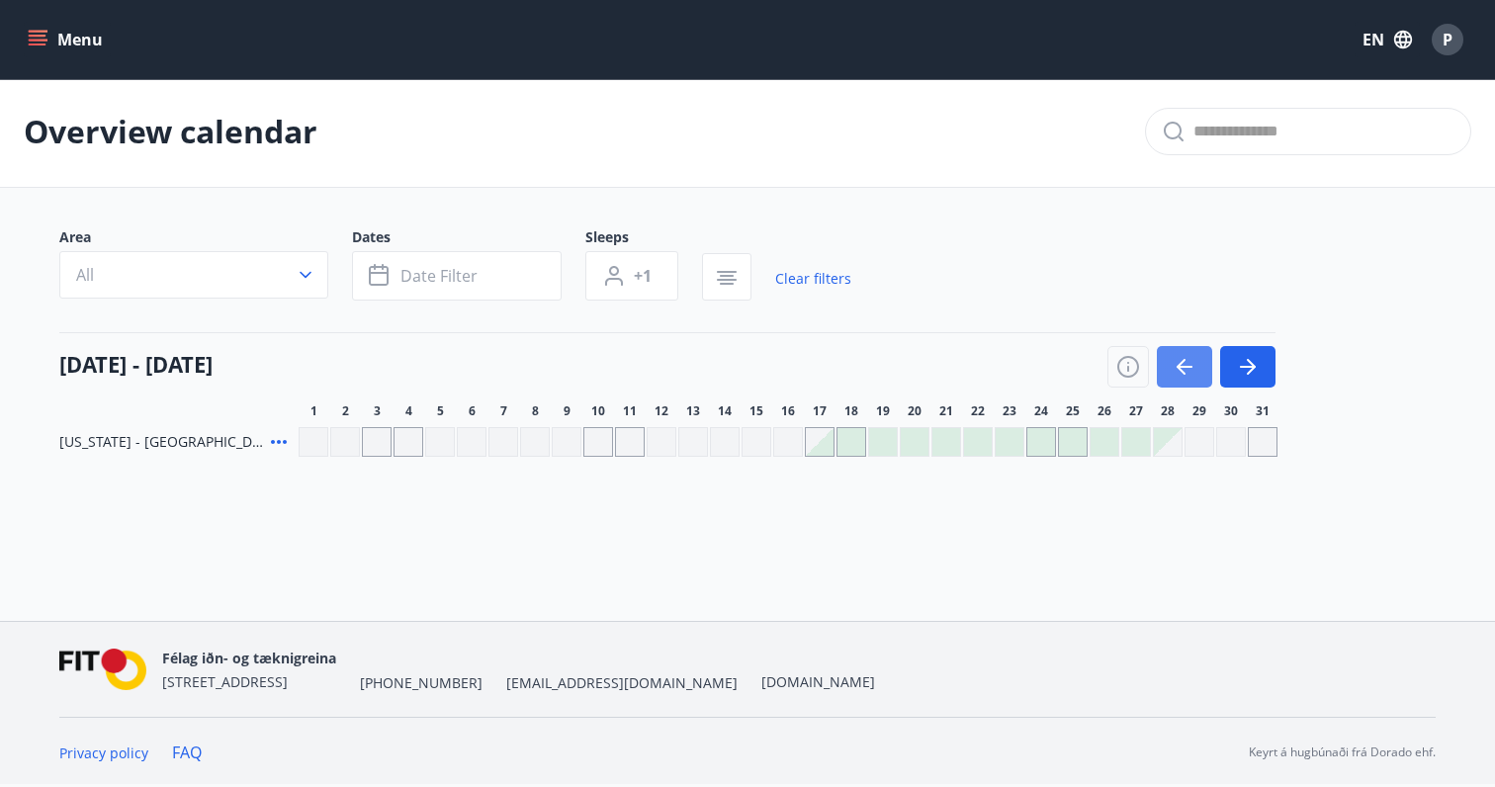
click at [1194, 364] on icon "button" at bounding box center [1185, 367] width 24 height 24
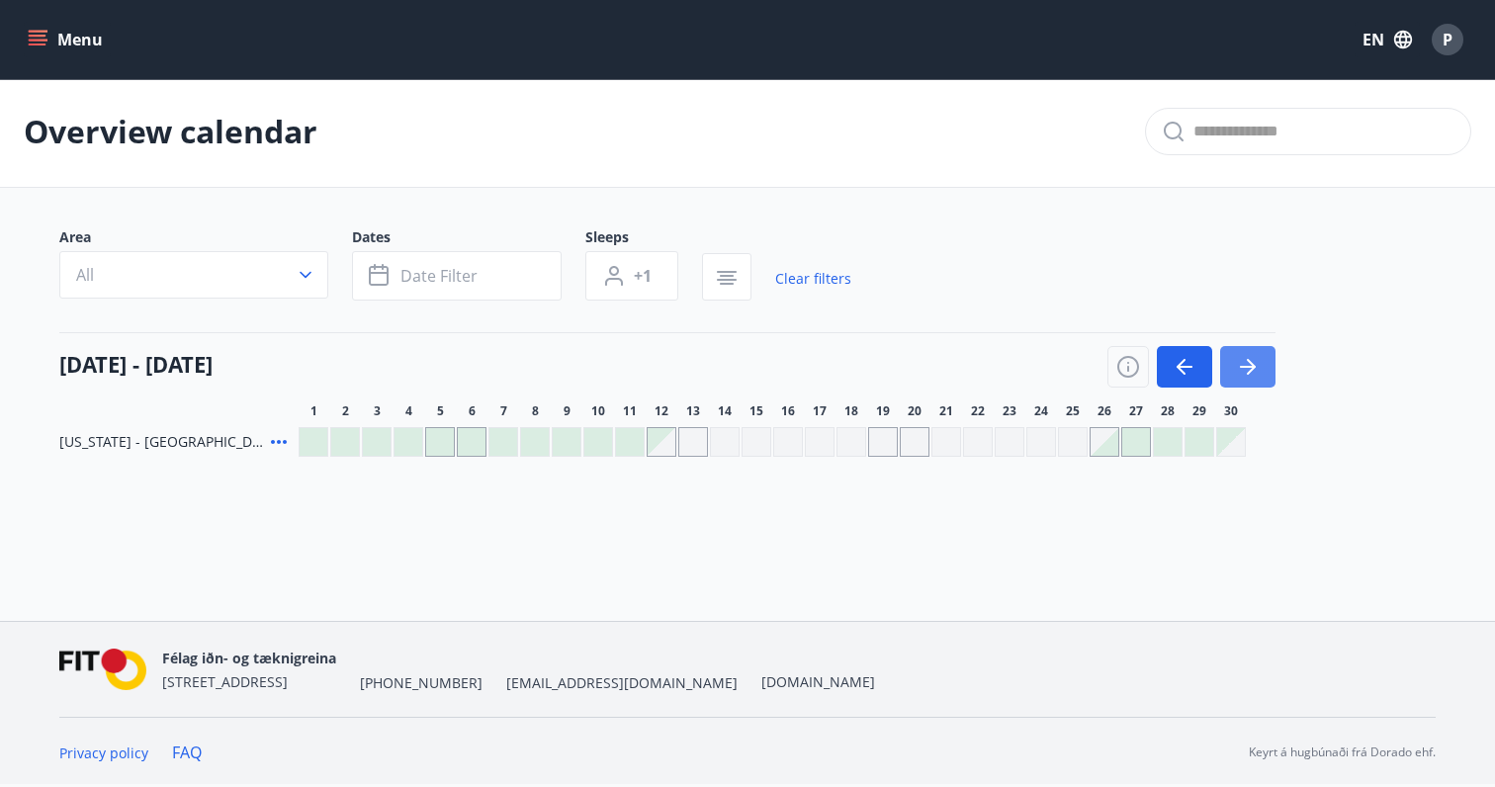
click at [1272, 364] on button "button" at bounding box center [1247, 367] width 55 height 42
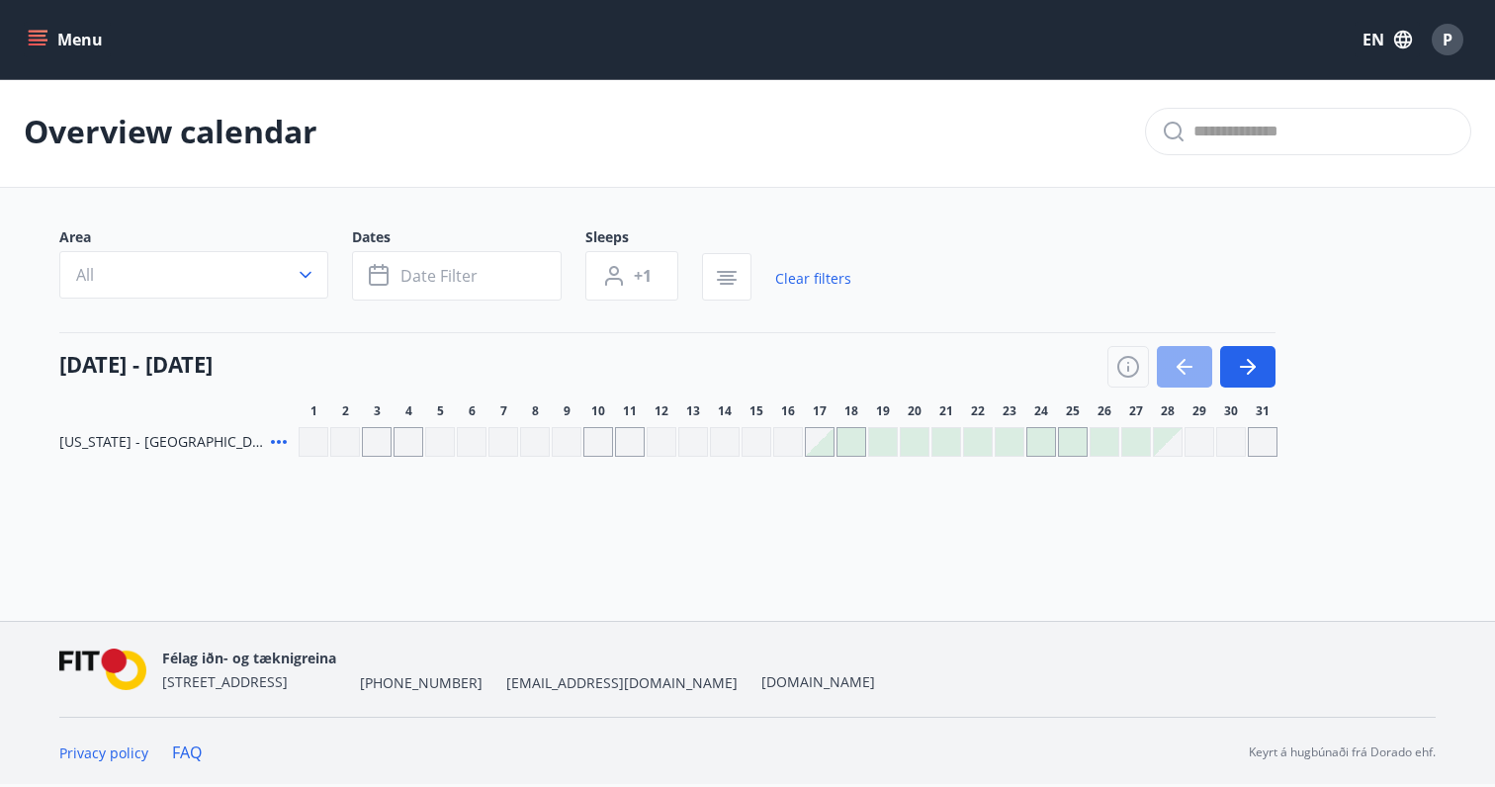
click at [1197, 373] on button "button" at bounding box center [1184, 367] width 55 height 42
